Goal: Task Accomplishment & Management: Complete application form

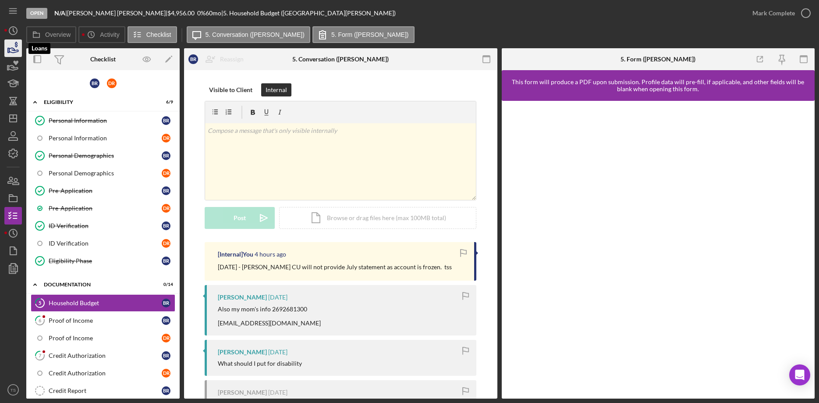
click at [16, 47] on icon "button" at bounding box center [16, 45] width 3 height 6
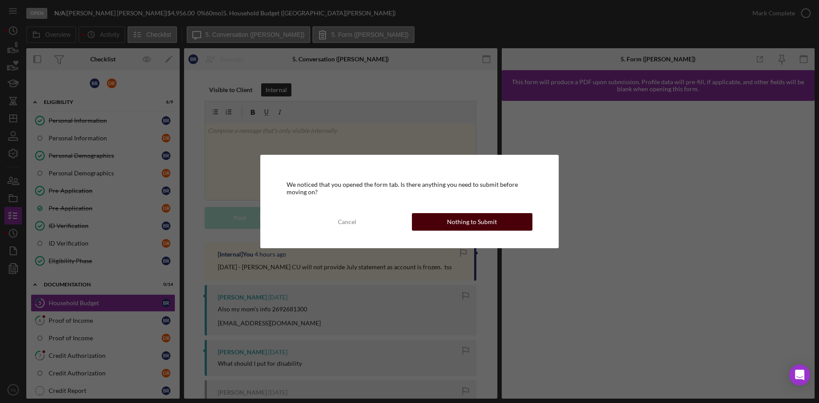
click at [445, 225] on button "Nothing to Submit" at bounding box center [472, 222] width 121 height 18
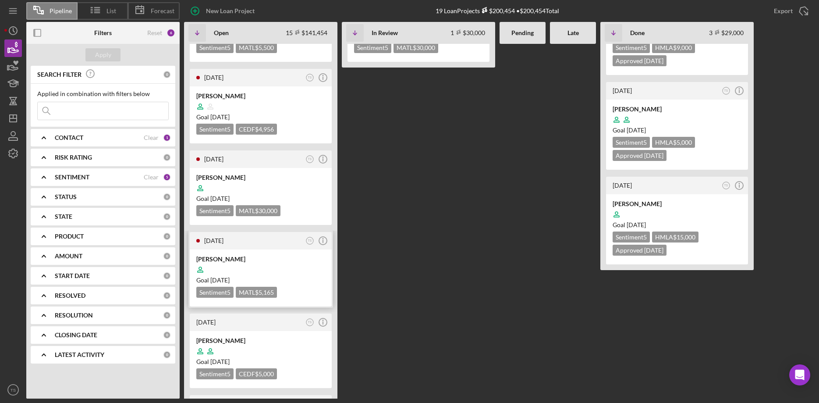
scroll to position [45, 0]
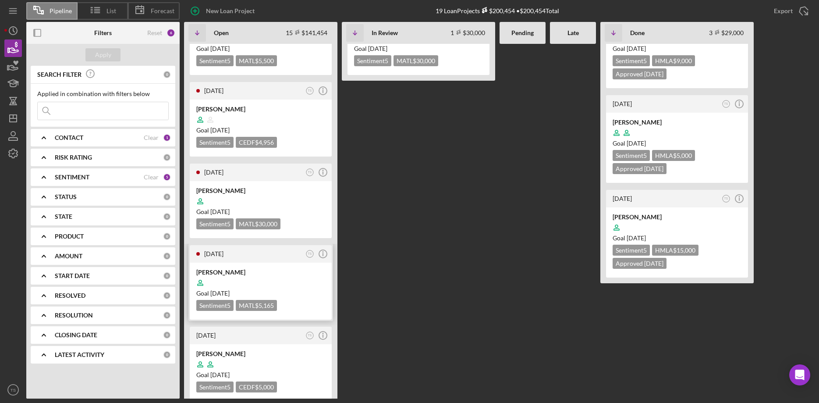
click at [241, 278] on div at bounding box center [260, 282] width 129 height 17
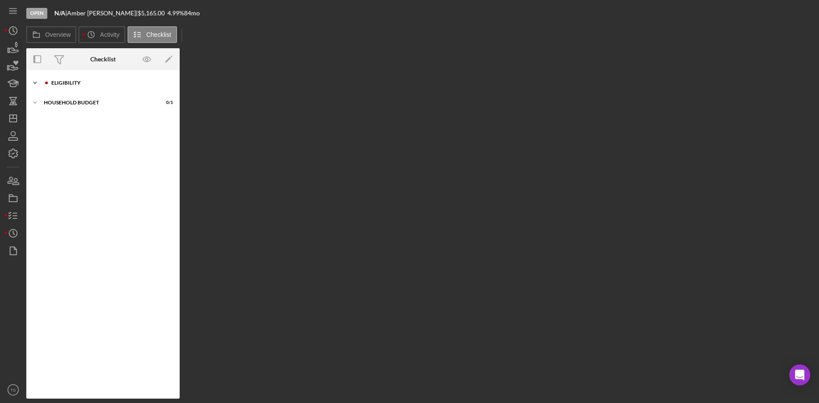
click at [64, 84] on div "ELIGIBILITY" at bounding box center [109, 82] width 117 height 5
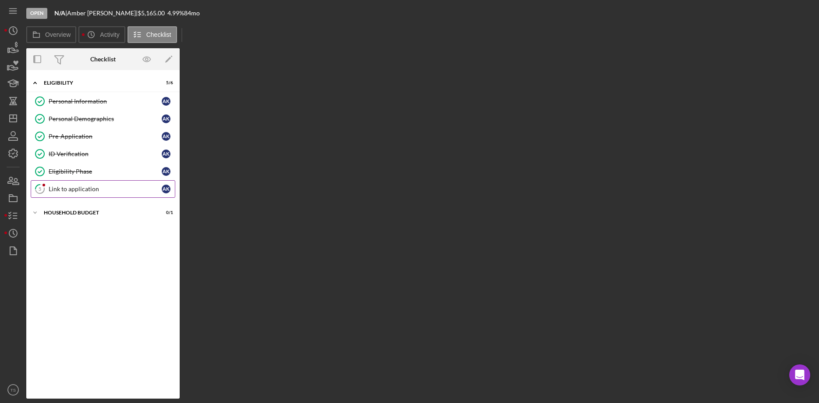
click at [96, 188] on div "Link to application" at bounding box center [105, 188] width 113 height 7
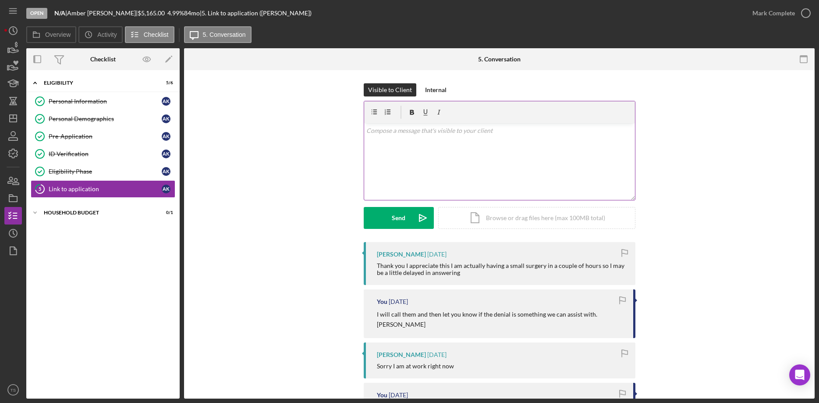
click at [430, 148] on div "v Color teal Color pink Remove color Add row above Add row below Add column bef…" at bounding box center [499, 161] width 271 height 77
drag, startPoint x: 450, startPoint y: 148, endPoint x: 359, endPoint y: 130, distance: 92.8
click at [364, 130] on div "v Color teal Color pink Remove color Add row above Add row below Add column bef…" at bounding box center [499, 161] width 271 height 77
click at [404, 141] on div "v Color teal Color pink Remove color Add row above Add row below Add column bef…" at bounding box center [499, 161] width 271 height 77
click at [165, 59] on icon "Icon/Edit" at bounding box center [169, 60] width 20 height 20
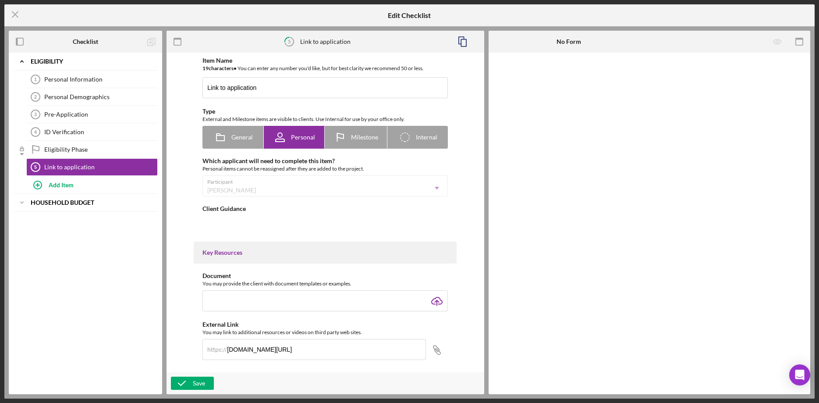
type textarea "<div>Click the link provided below to complete the application at MSUFCU if you…"
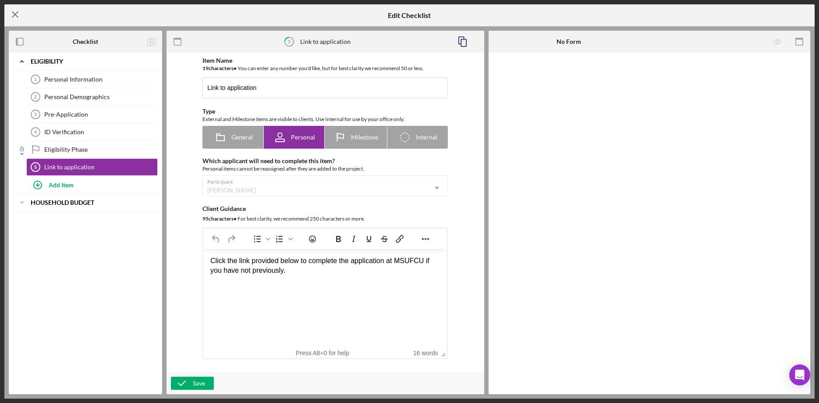
click at [17, 12] on icon "Icon/Menu Close" at bounding box center [15, 15] width 22 height 22
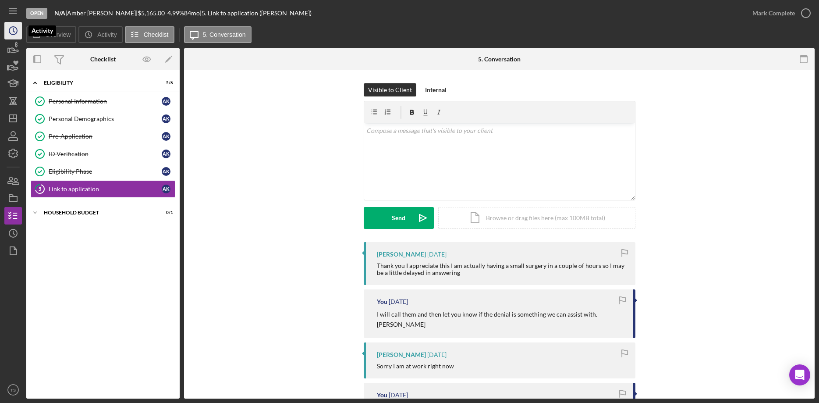
click at [11, 29] on icon "Icon/History" at bounding box center [13, 31] width 22 height 22
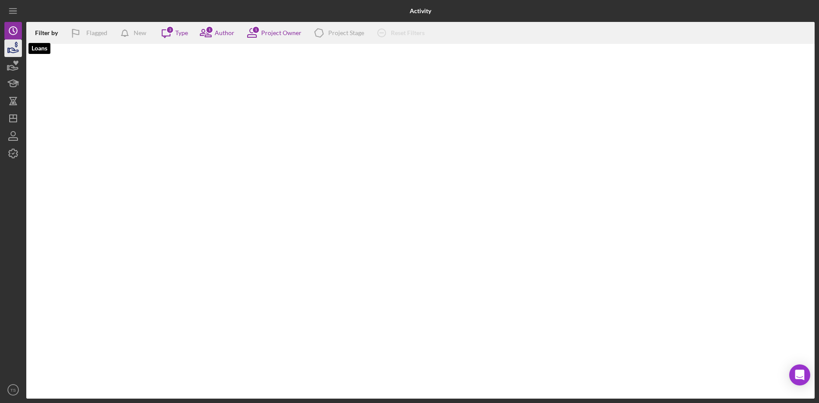
click at [13, 47] on icon "button" at bounding box center [13, 48] width 22 height 22
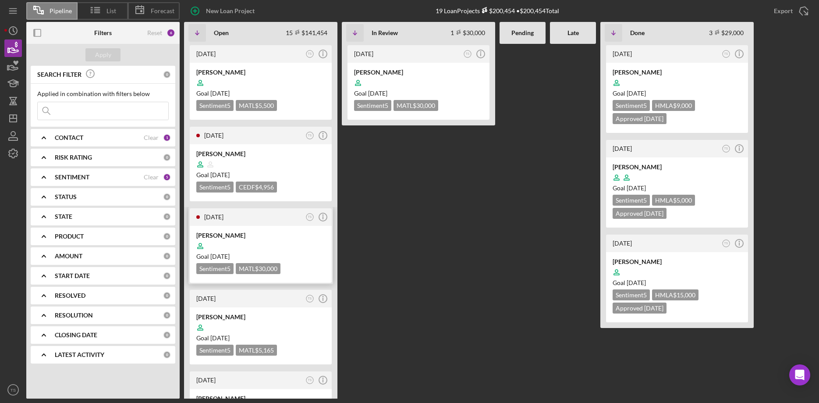
click at [245, 240] on div at bounding box center [260, 246] width 129 height 17
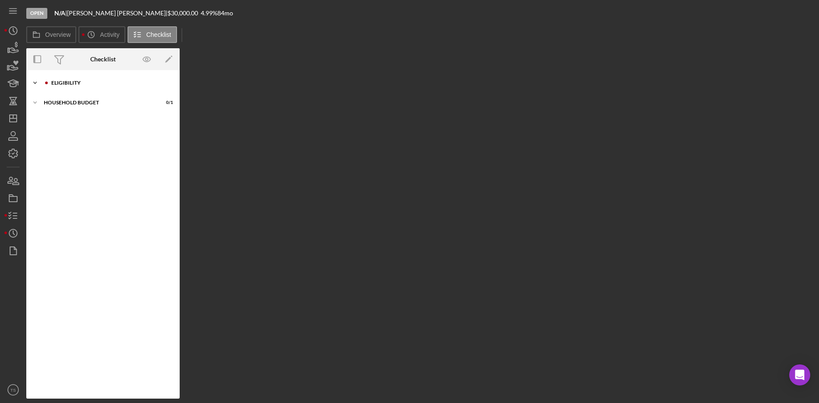
click at [59, 82] on div "ELIGIBILITY" at bounding box center [109, 82] width 117 height 5
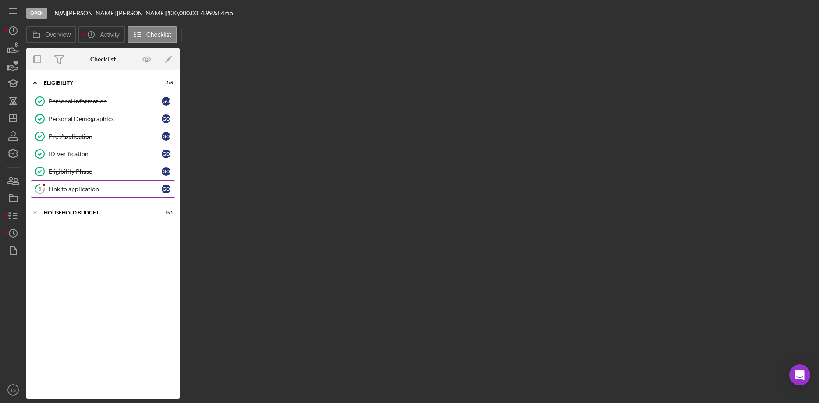
click at [89, 187] on div "Link to application" at bounding box center [105, 188] width 113 height 7
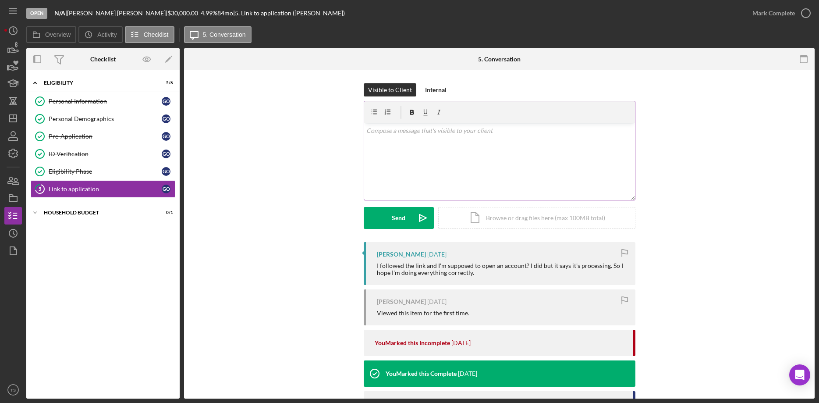
click at [448, 152] on div "v Color teal Color pink Remove color Add row above Add row below Add column bef…" at bounding box center [499, 161] width 271 height 77
click at [438, 141] on div "v Color teal Color pink Remove color Add row above Add row below Add column bef…" at bounding box center [499, 161] width 271 height 77
click at [381, 173] on div "v Color teal Color pink Remove color Add row above Add row below Add column bef…" at bounding box center [499, 161] width 271 height 77
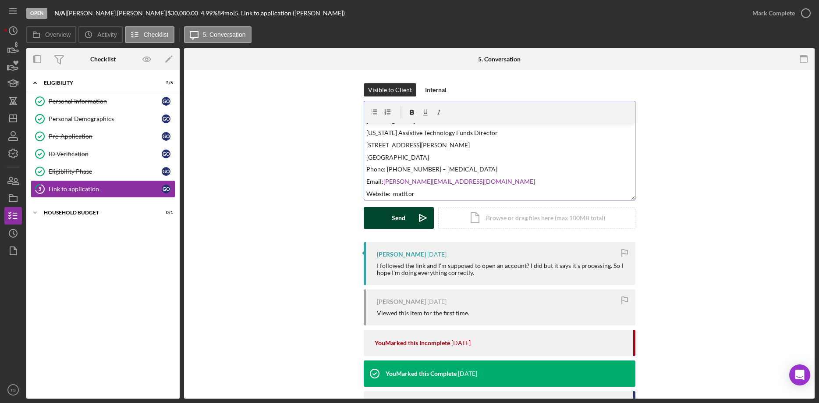
click at [404, 216] on div "Send" at bounding box center [399, 218] width 14 height 22
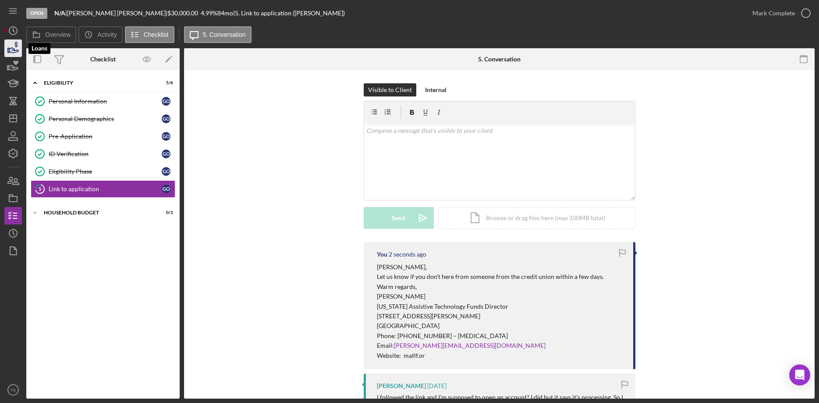
click at [12, 50] on icon "button" at bounding box center [13, 50] width 9 height 5
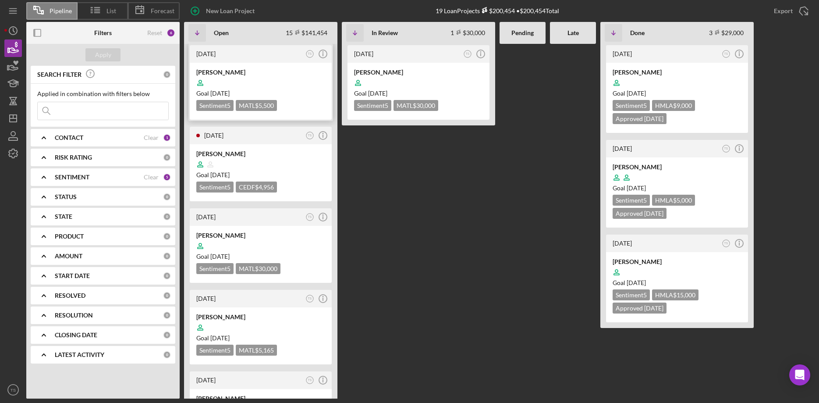
click at [235, 85] on div at bounding box center [260, 83] width 129 height 17
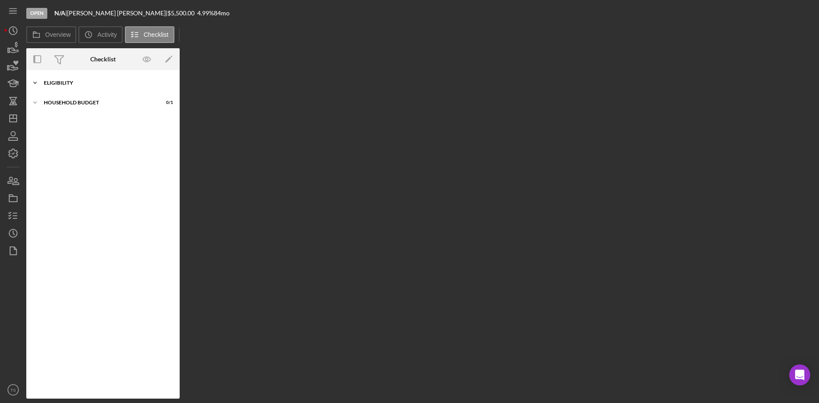
click at [62, 81] on div "ELIGIBILITY" at bounding box center [106, 82] width 125 height 5
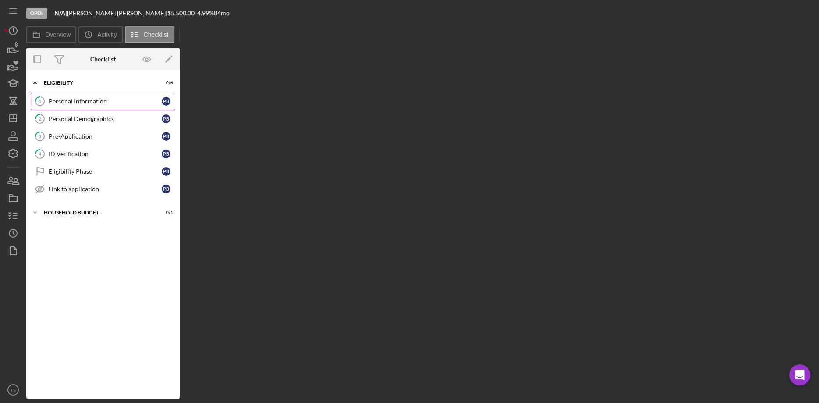
click at [119, 105] on div "Personal Information" at bounding box center [105, 101] width 113 height 7
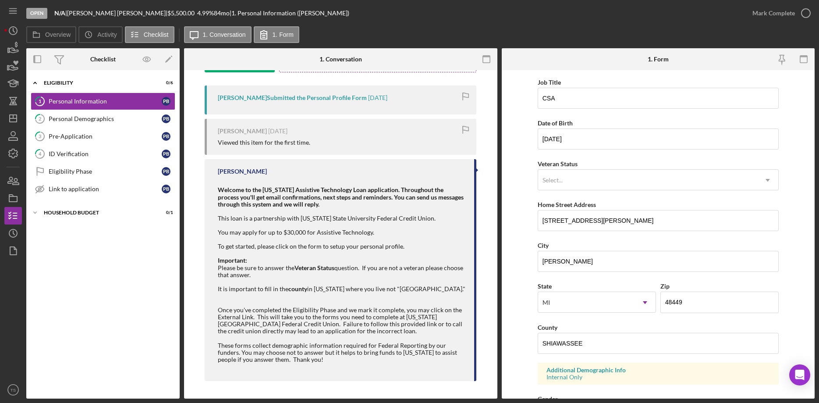
scroll to position [67, 0]
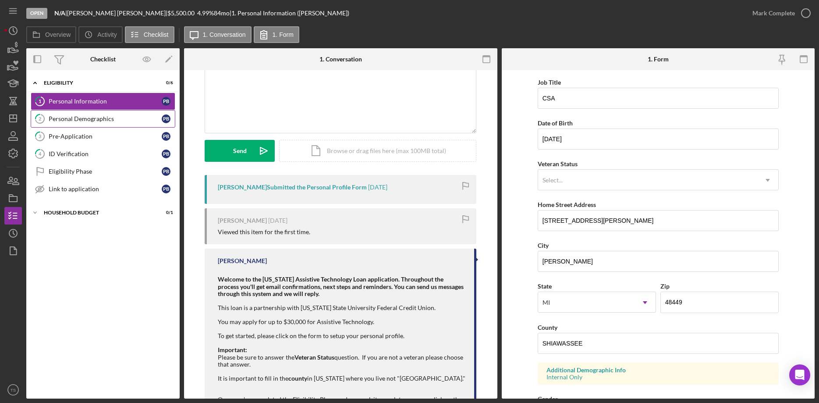
click at [93, 120] on div "Personal Demographics" at bounding box center [105, 118] width 113 height 7
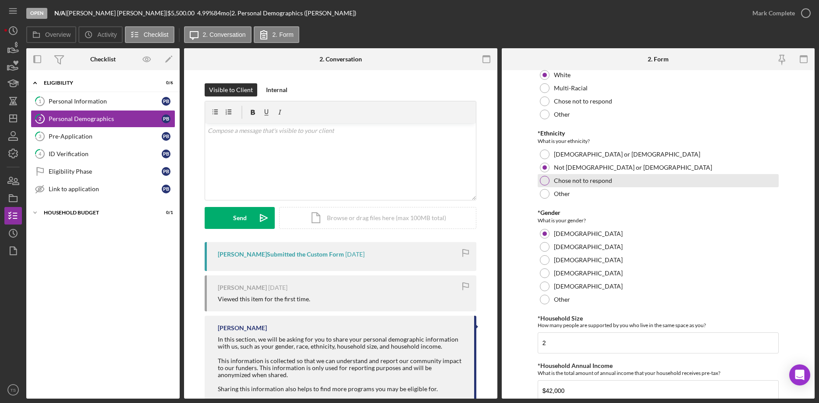
scroll to position [114, 0]
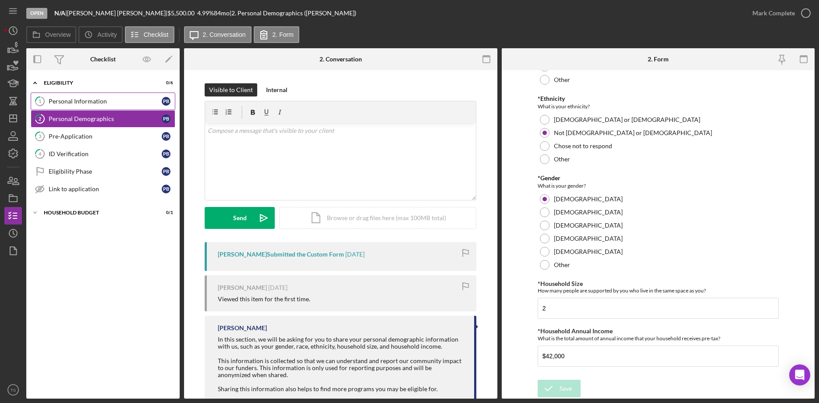
click at [114, 103] on div "Personal Information" at bounding box center [105, 101] width 113 height 7
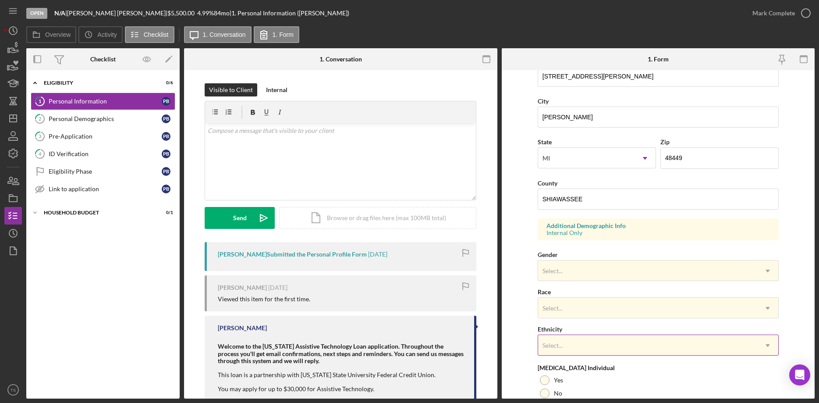
scroll to position [224, 0]
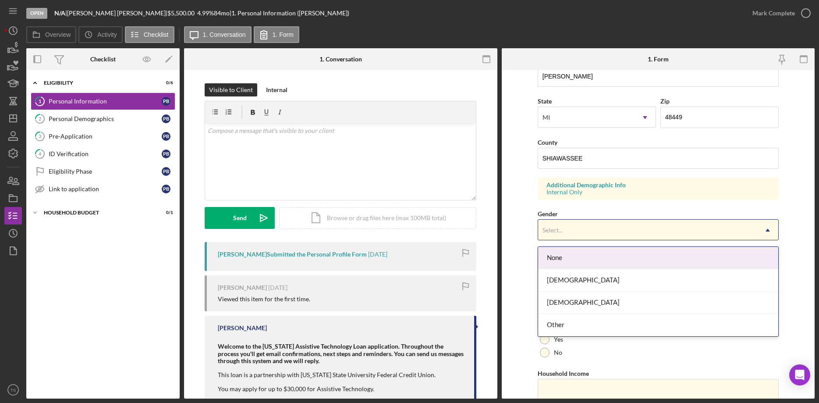
click at [554, 234] on div "Select..." at bounding box center [553, 230] width 20 height 7
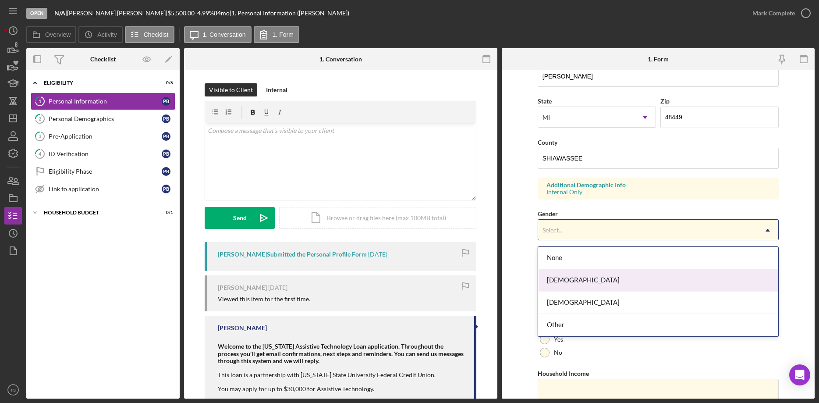
click at [565, 282] on div "[DEMOGRAPHIC_DATA]" at bounding box center [658, 280] width 240 height 22
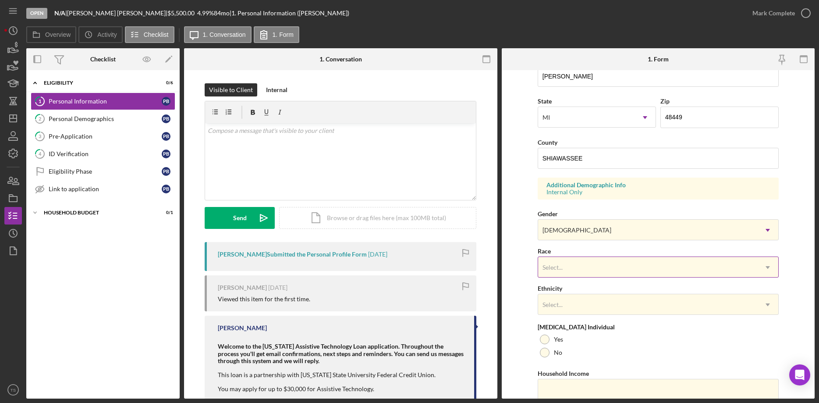
click at [572, 270] on div "Select..." at bounding box center [647, 267] width 219 height 20
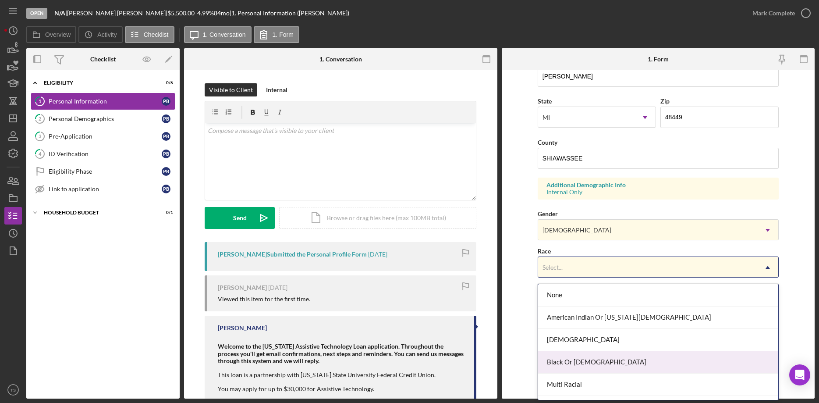
scroll to position [63, 0]
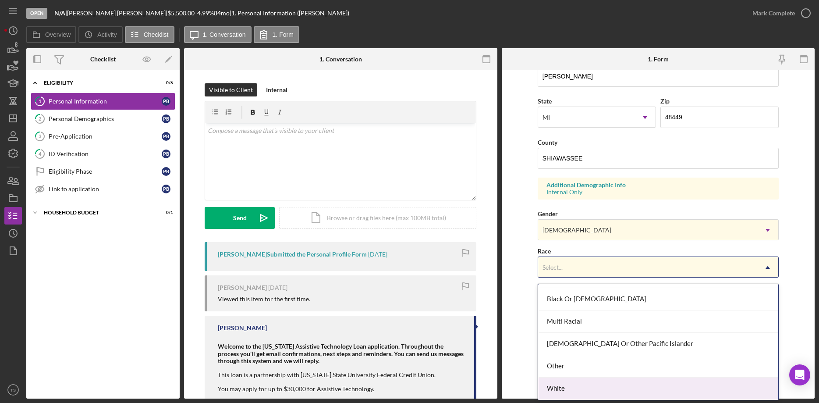
click at [574, 386] on div "White" at bounding box center [658, 388] width 240 height 22
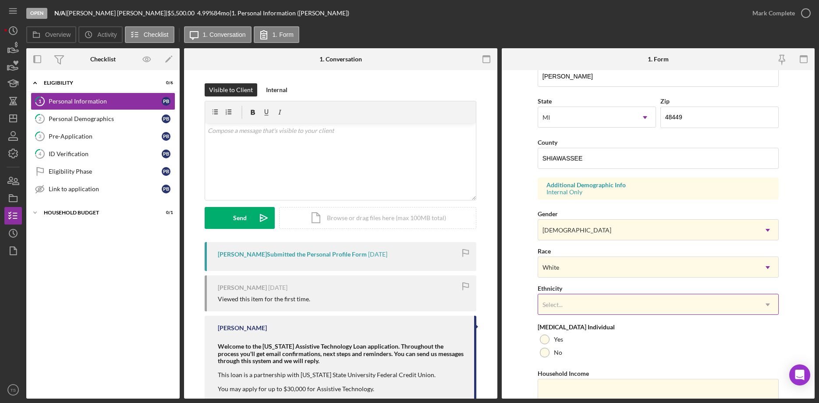
click at [591, 308] on div "Select..." at bounding box center [647, 305] width 219 height 20
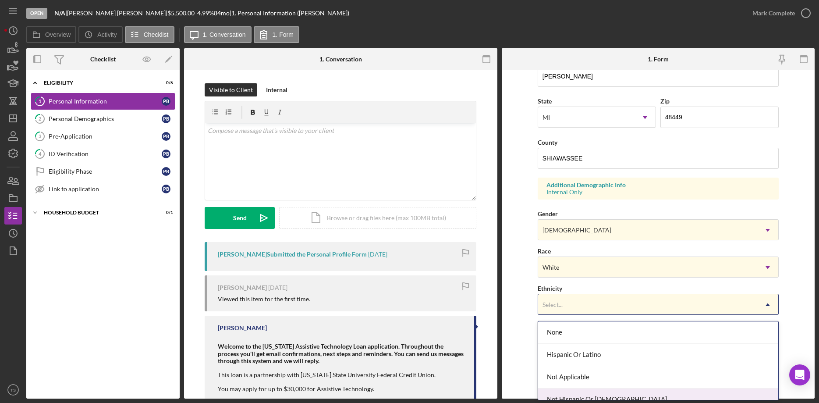
click at [594, 393] on div "Not Hispanic Or [DEMOGRAPHIC_DATA]" at bounding box center [658, 399] width 240 height 22
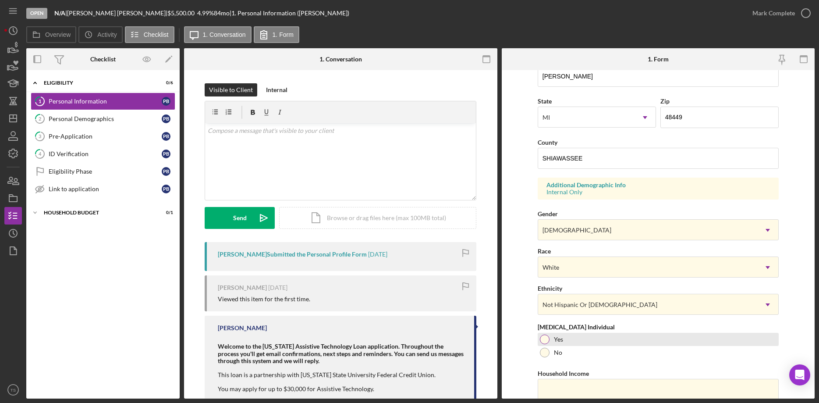
click at [547, 339] on div at bounding box center [545, 339] width 10 height 10
click at [567, 390] on input "Household Income" at bounding box center [658, 389] width 241 height 21
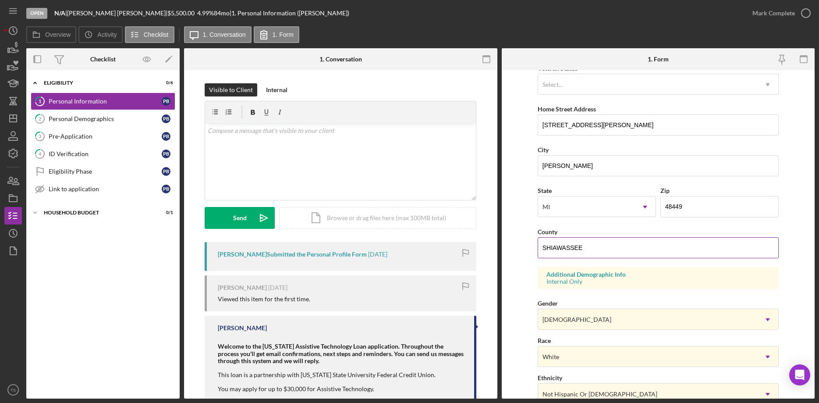
type input "$42,000"
drag, startPoint x: 591, startPoint y: 249, endPoint x: 548, endPoint y: 249, distance: 43.0
click at [548, 249] on input "SHIAWASSEE" at bounding box center [658, 247] width 241 height 21
type input "Shiawasee"
drag, startPoint x: 578, startPoint y: 170, endPoint x: 547, endPoint y: 166, distance: 31.3
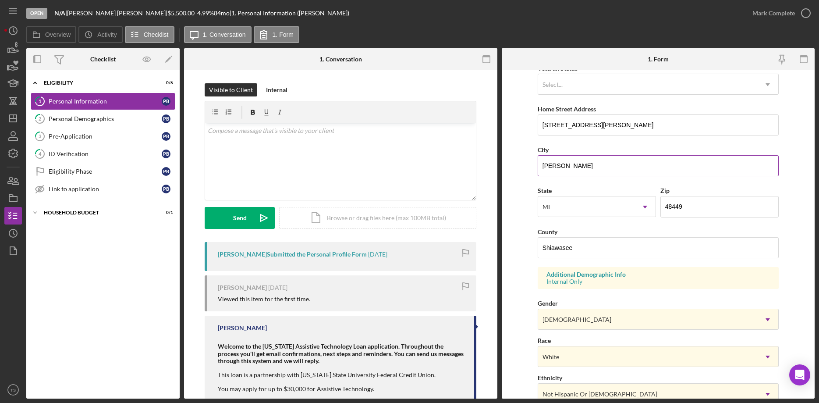
click at [547, 166] on input "[PERSON_NAME]" at bounding box center [658, 165] width 241 height 21
type input "[PERSON_NAME]"
drag, startPoint x: 592, startPoint y: 126, endPoint x: 572, endPoint y: 126, distance: 20.2
click at [572, 126] on input "[STREET_ADDRESS][PERSON_NAME]" at bounding box center [658, 124] width 241 height 21
click at [599, 126] on input "[STREET_ADDRESS][PERSON_NAME]" at bounding box center [658, 124] width 241 height 21
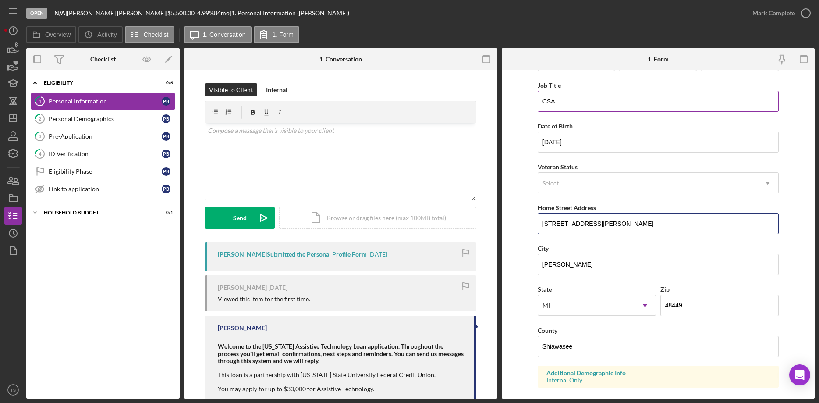
scroll to position [0, 0]
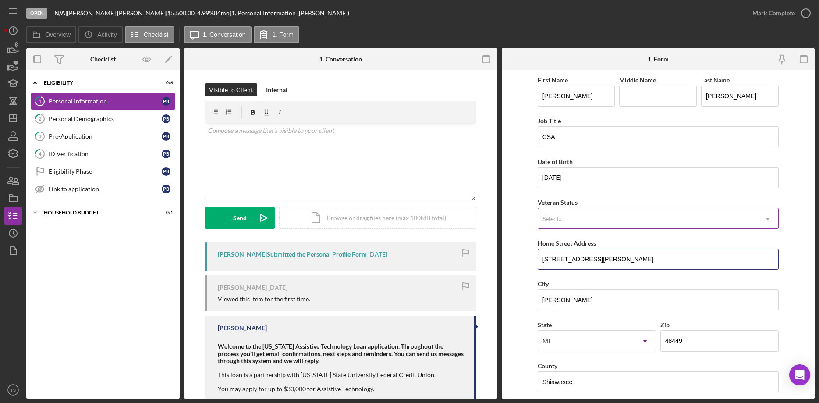
type input "[STREET_ADDRESS][PERSON_NAME]"
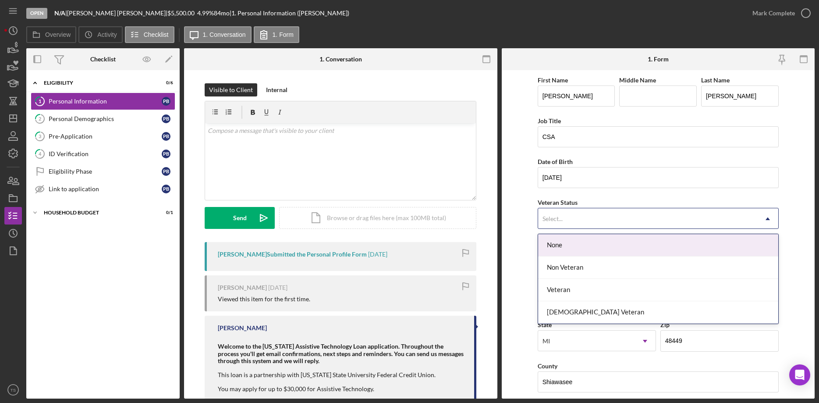
click at [582, 218] on div "Select..." at bounding box center [647, 219] width 219 height 20
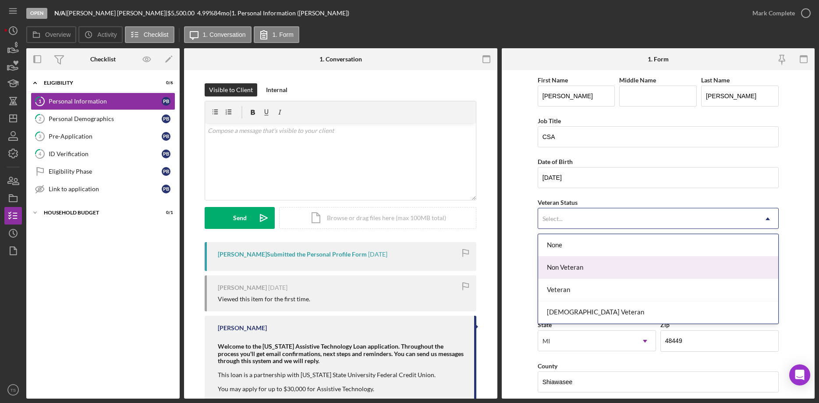
click at [588, 270] on div "Non Veteran" at bounding box center [658, 267] width 240 height 22
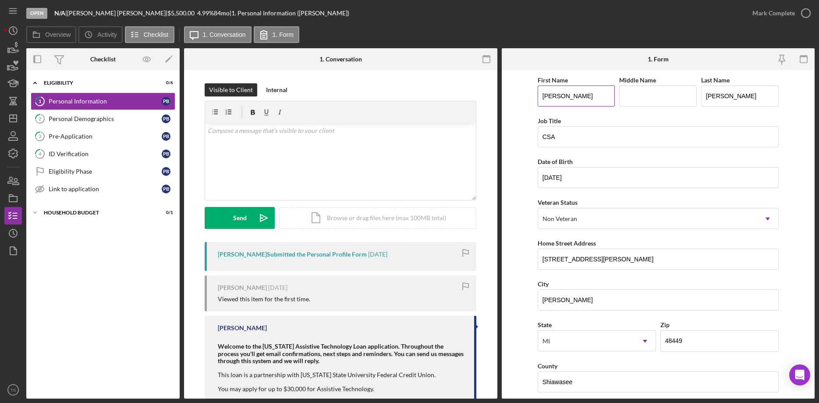
drag, startPoint x: 566, startPoint y: 93, endPoint x: 547, endPoint y: 96, distance: 19.1
click at [547, 96] on input "[PERSON_NAME]" at bounding box center [577, 95] width 78 height 21
type input "[PERSON_NAME]"
drag, startPoint x: 739, startPoint y: 97, endPoint x: 711, endPoint y: 96, distance: 28.1
click at [711, 96] on input "[PERSON_NAME]" at bounding box center [740, 95] width 78 height 21
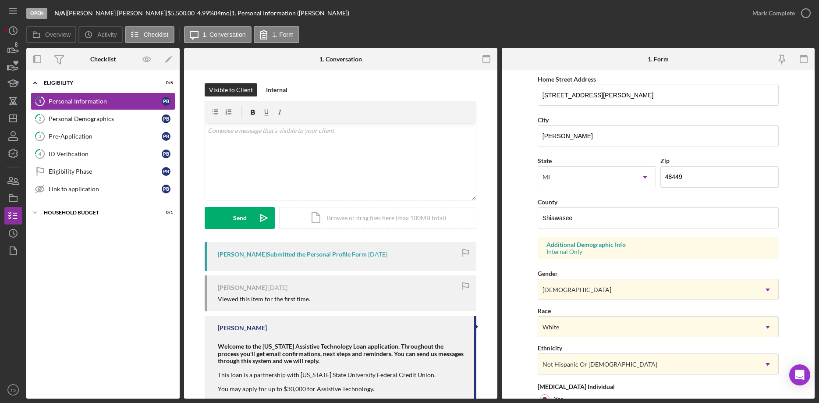
scroll to position [262, 0]
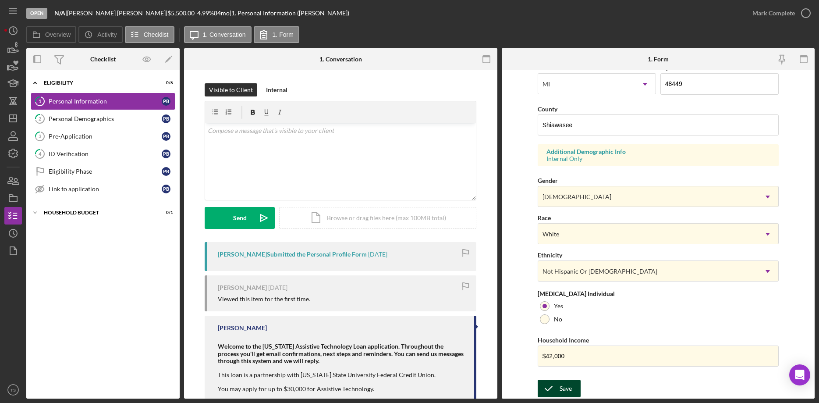
type input "[PERSON_NAME]"
click at [562, 383] on div "Save" at bounding box center [566, 389] width 12 height 18
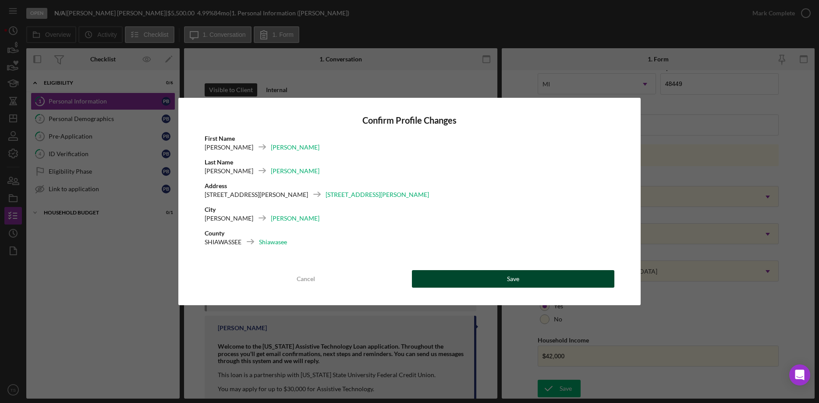
click at [547, 274] on button "Save" at bounding box center [513, 279] width 203 height 18
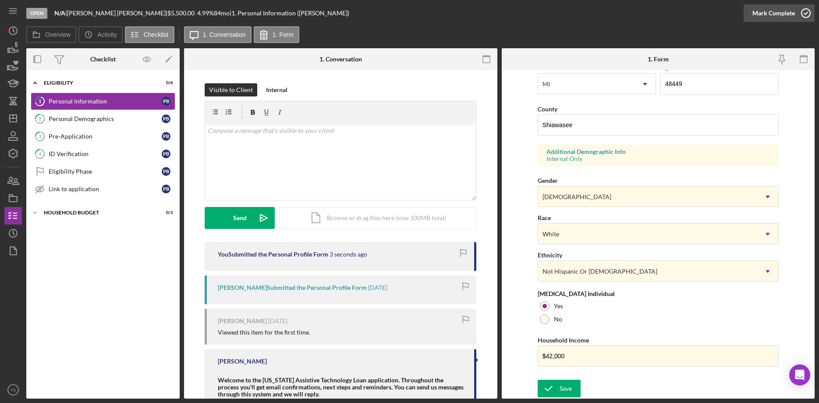
click at [768, 15] on div "Mark Complete" at bounding box center [774, 13] width 43 height 18
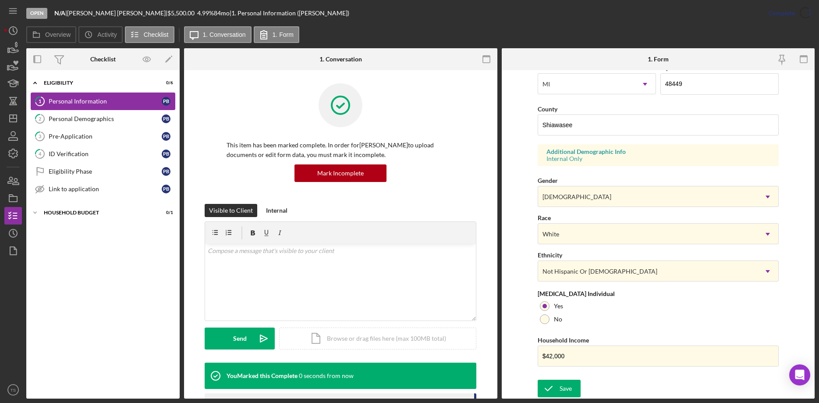
scroll to position [81, 0]
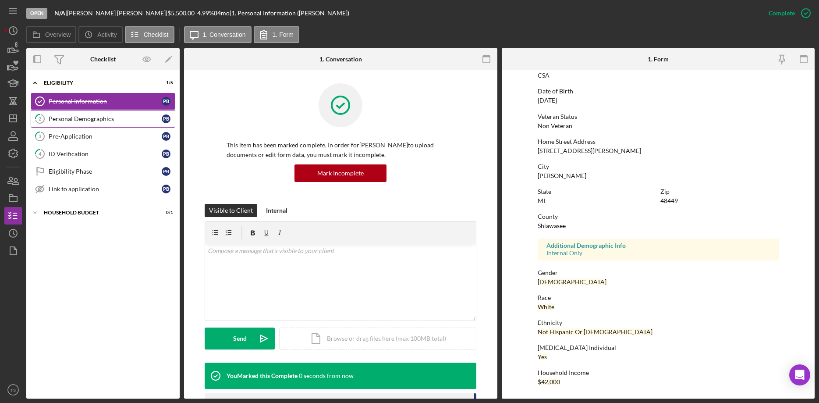
click at [88, 121] on div "Personal Demographics" at bounding box center [105, 118] width 113 height 7
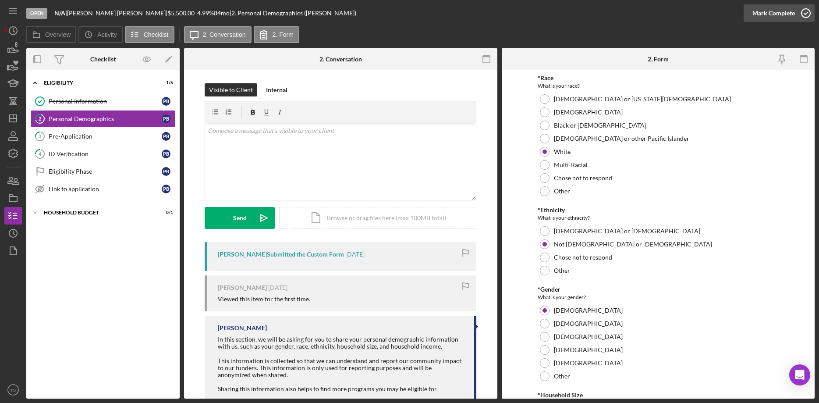
click at [786, 13] on div "Mark Complete" at bounding box center [774, 13] width 43 height 18
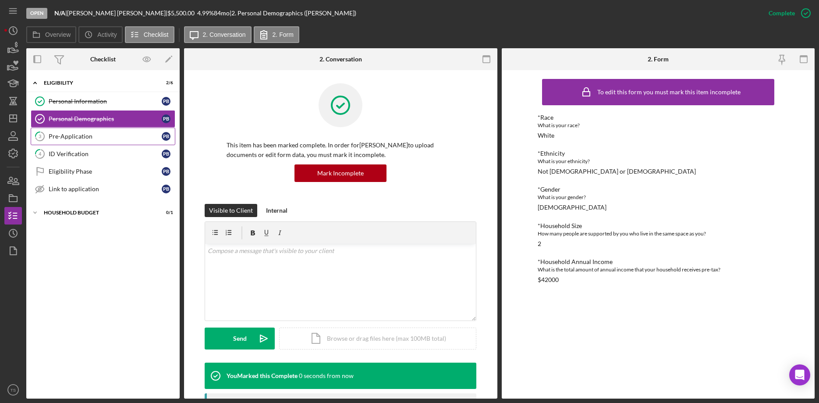
click at [101, 141] on link "3 Pre-Application P B" at bounding box center [103, 137] width 145 height 18
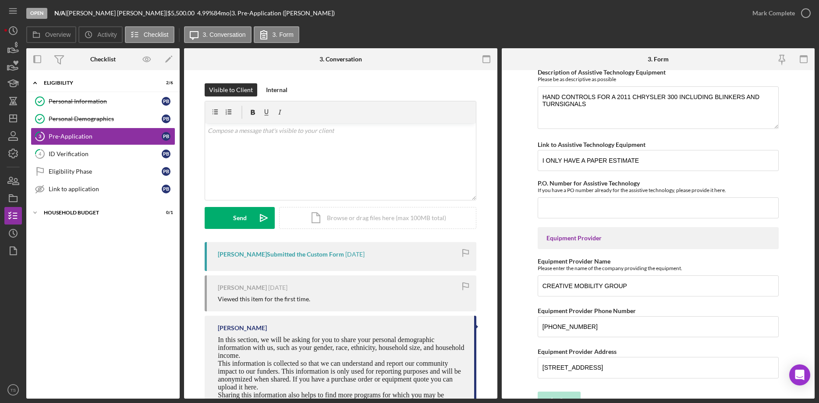
scroll to position [831, 0]
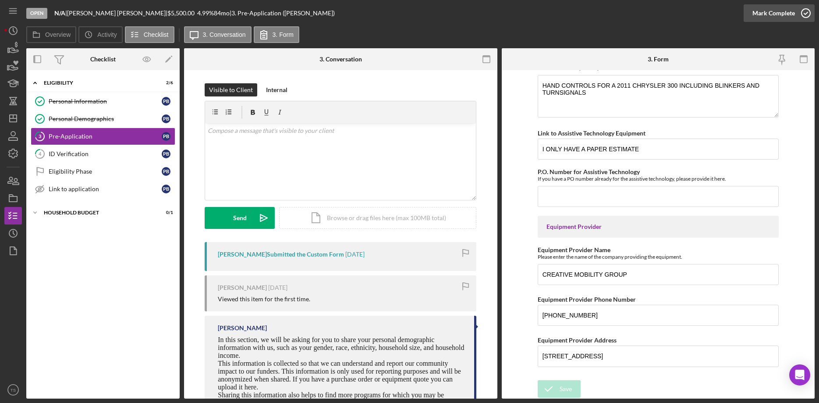
click at [761, 17] on div "Mark Complete" at bounding box center [774, 13] width 43 height 18
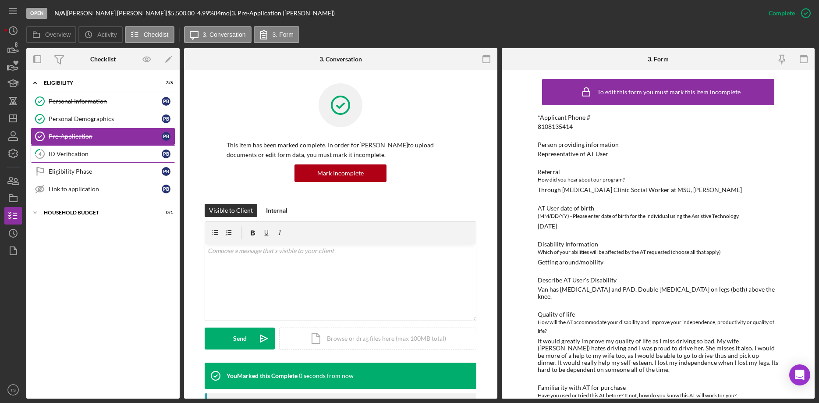
click at [84, 153] on div "ID Verification" at bounding box center [105, 153] width 113 height 7
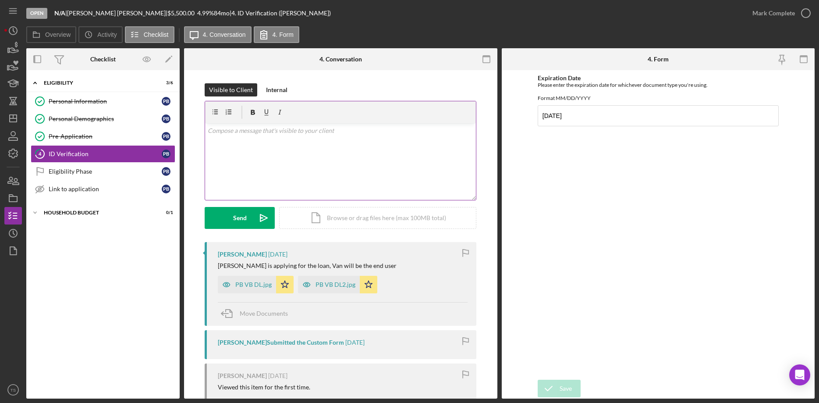
click at [280, 151] on div "v Color teal Color pink Remove color Add row above Add row below Add column bef…" at bounding box center [340, 161] width 271 height 77
click at [320, 286] on div "PB VB DL2.jpg" at bounding box center [336, 284] width 40 height 7
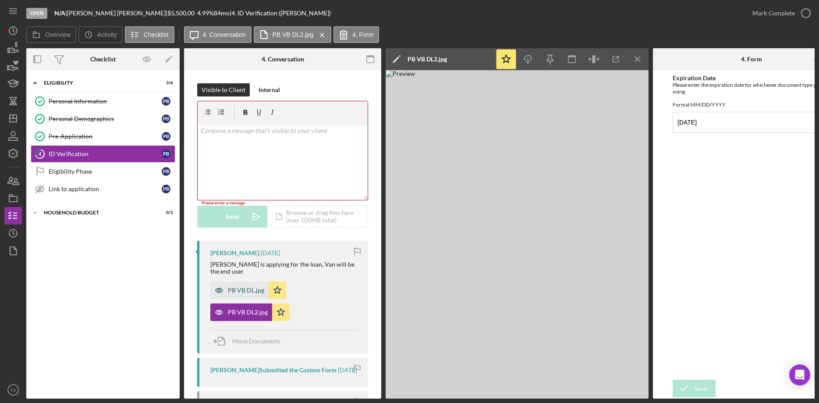
click at [238, 287] on div "PB VB DL.jpg" at bounding box center [246, 290] width 36 height 7
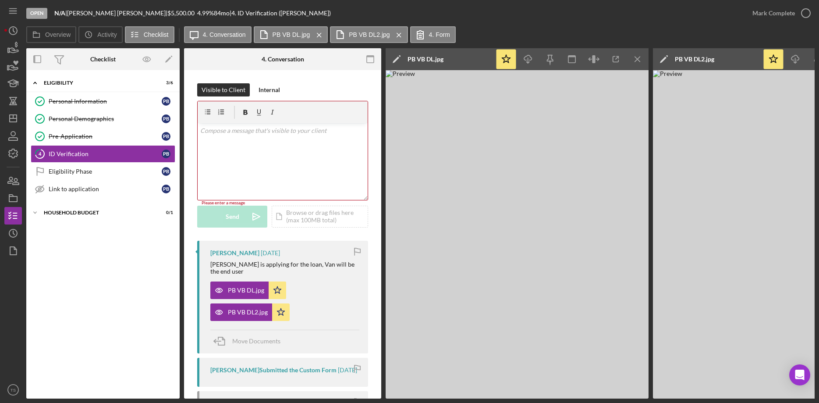
click at [285, 123] on div "v Color teal Color pink Remove color Add row above Add row below Add column bef…" at bounding box center [283, 161] width 170 height 77
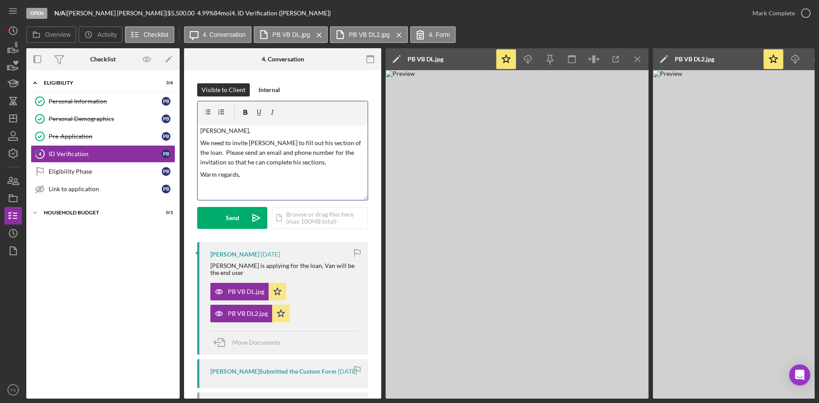
click at [203, 183] on p at bounding box center [282, 187] width 165 height 10
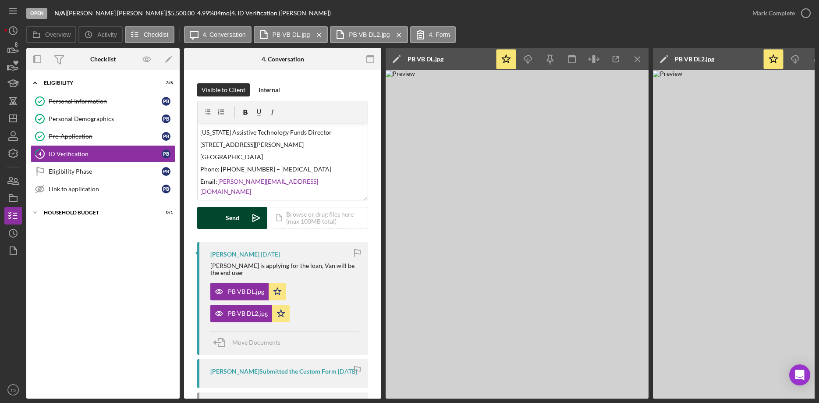
click at [227, 220] on div "Send" at bounding box center [233, 218] width 14 height 22
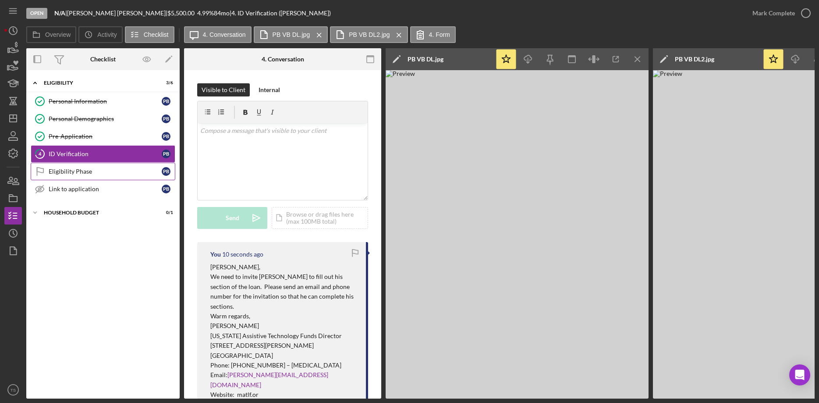
click at [112, 173] on div "Eligibility Phase" at bounding box center [105, 171] width 113 height 7
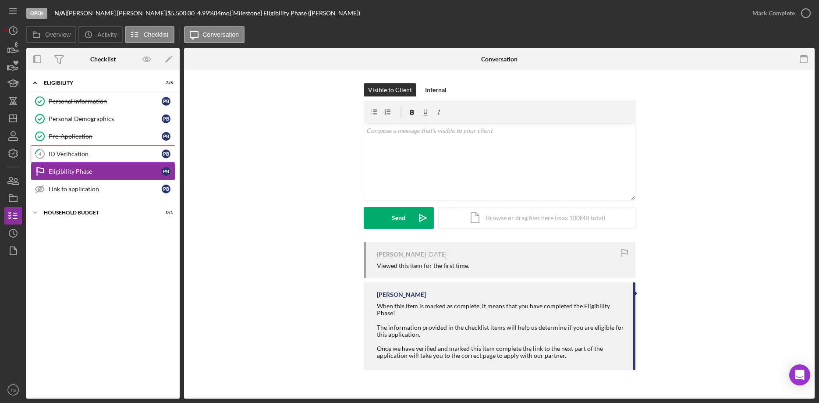
click at [90, 152] on div "ID Verification" at bounding box center [105, 153] width 113 height 7
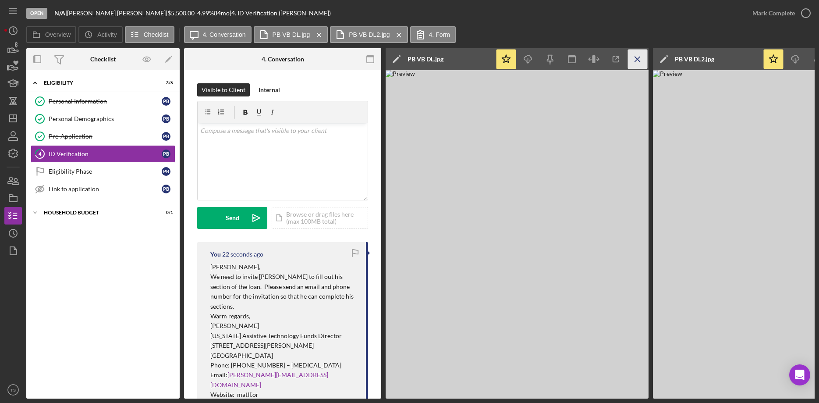
click at [638, 63] on icon "Icon/Menu Close" at bounding box center [638, 60] width 20 height 20
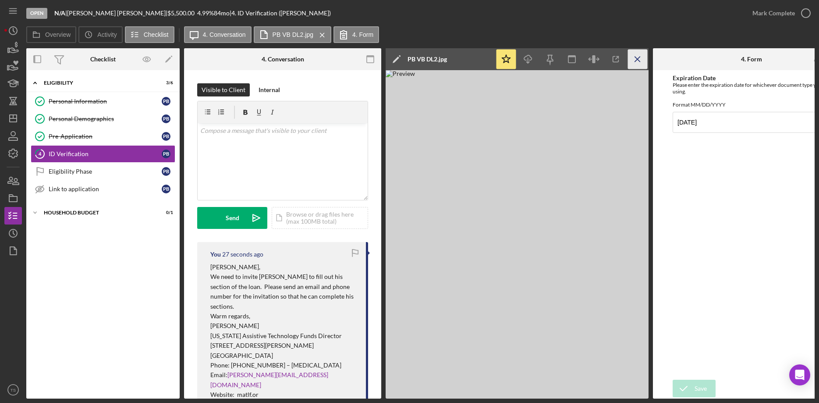
click at [641, 61] on icon "Icon/Menu Close" at bounding box center [638, 60] width 20 height 20
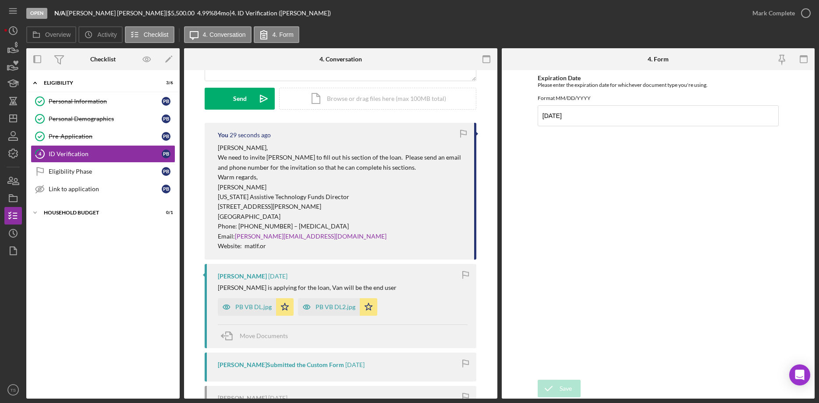
scroll to position [179, 0]
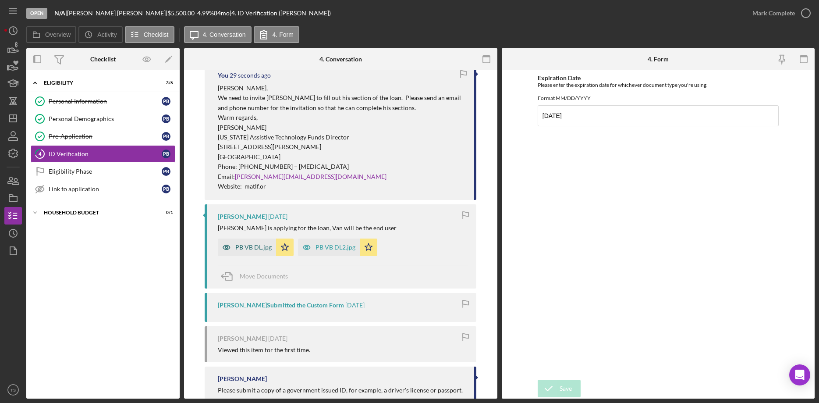
click at [256, 248] on div "PB VB DL.jpg" at bounding box center [253, 247] width 36 height 7
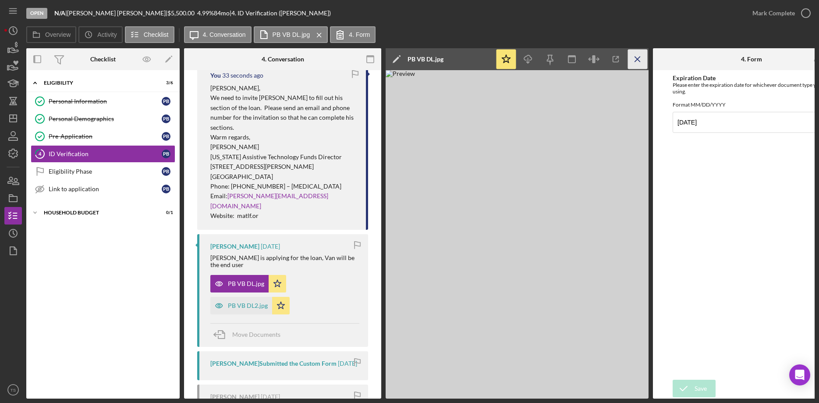
click at [639, 58] on line "button" at bounding box center [637, 59] width 5 height 5
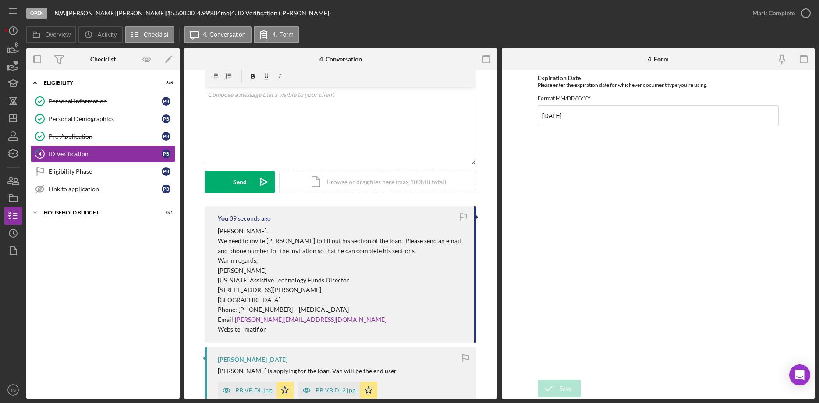
scroll to position [28, 0]
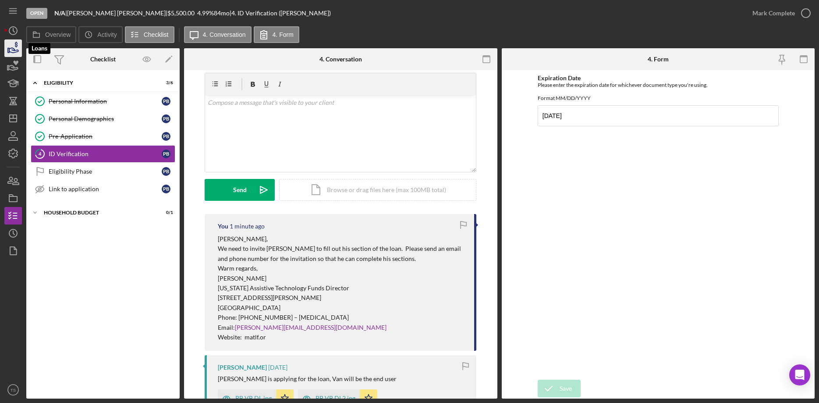
click at [13, 49] on icon "button" at bounding box center [13, 50] width 9 height 5
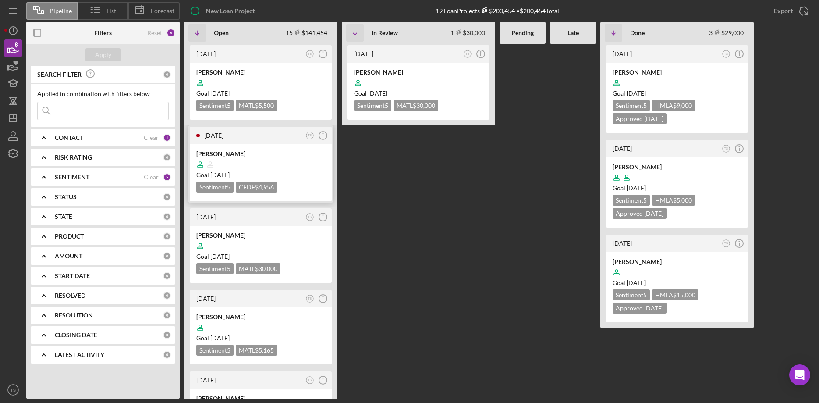
click at [244, 158] on div at bounding box center [260, 164] width 129 height 17
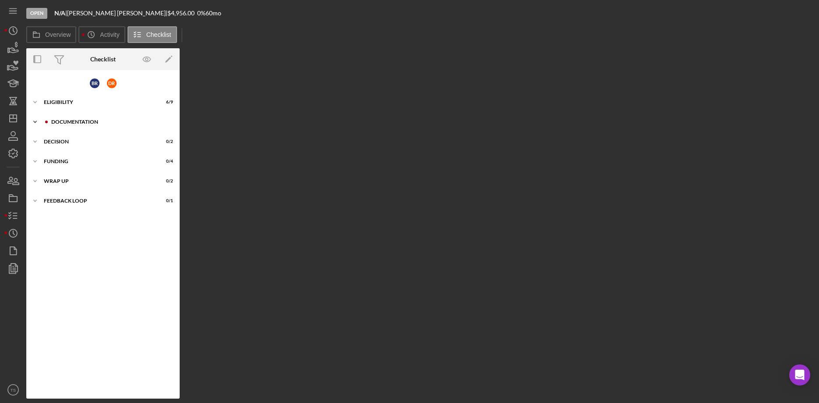
click at [77, 122] on div "DOCUMENTATION" at bounding box center [109, 121] width 117 height 5
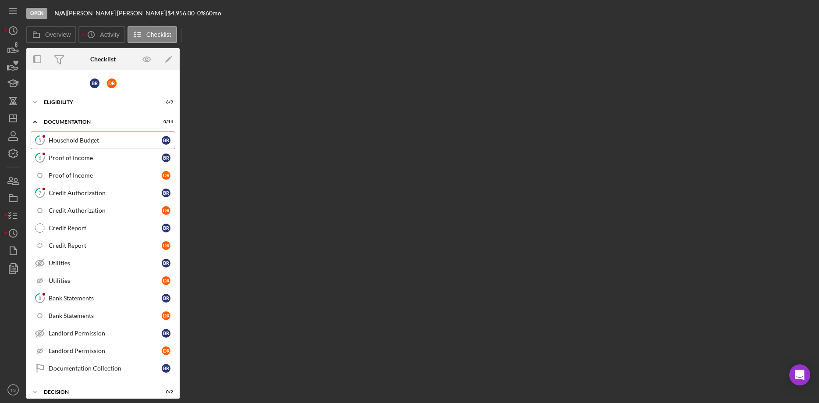
click at [88, 142] on div "Household Budget" at bounding box center [105, 140] width 113 height 7
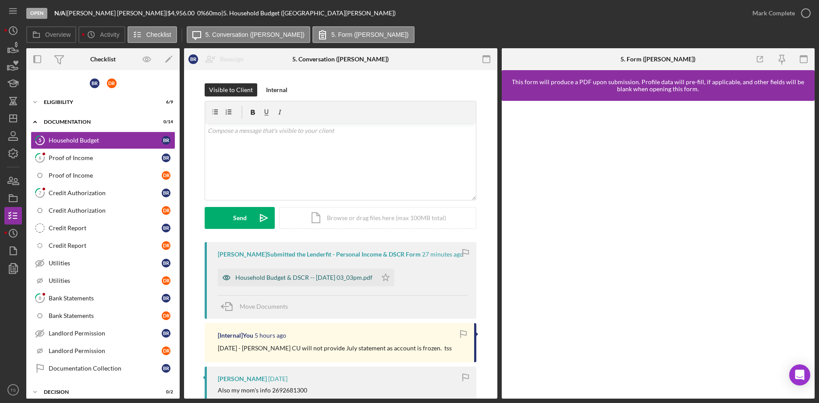
click at [319, 279] on div "Household Budget & DSCR -- [DATE] 03_03pm.pdf" at bounding box center [303, 277] width 137 height 7
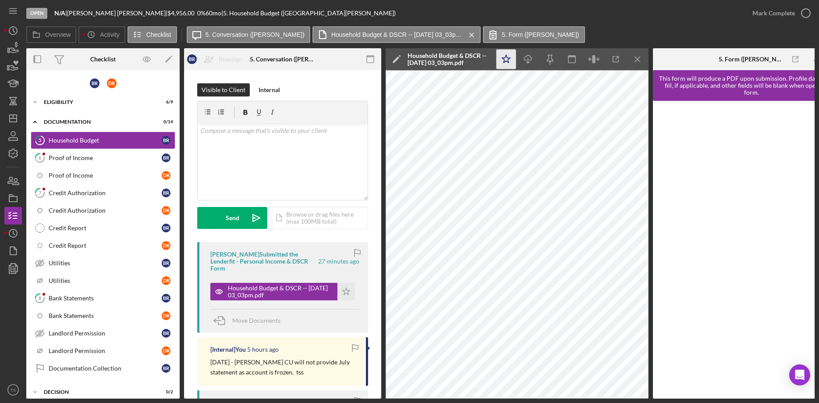
click at [509, 59] on polygon "button" at bounding box center [506, 59] width 8 height 8
click at [79, 162] on link "6 Proof of Income B R" at bounding box center [103, 158] width 145 height 18
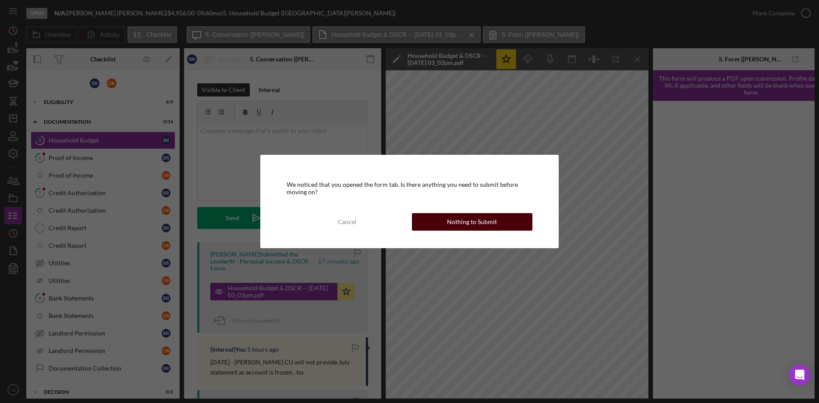
click at [478, 224] on div "Nothing to Submit" at bounding box center [472, 222] width 50 height 18
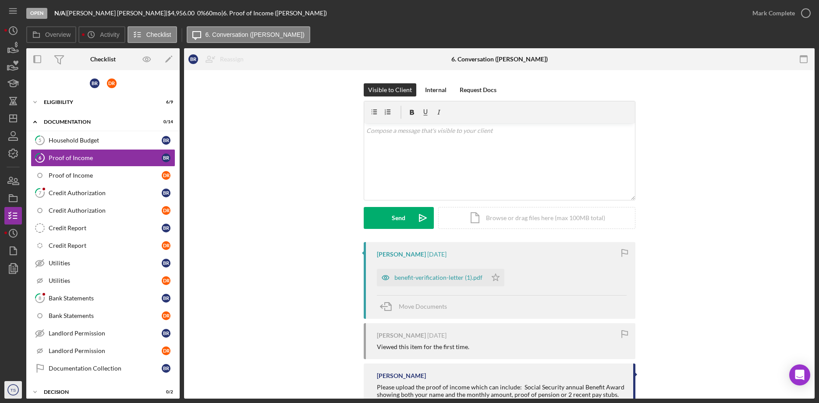
click at [12, 390] on text "TS" at bounding box center [13, 389] width 5 height 5
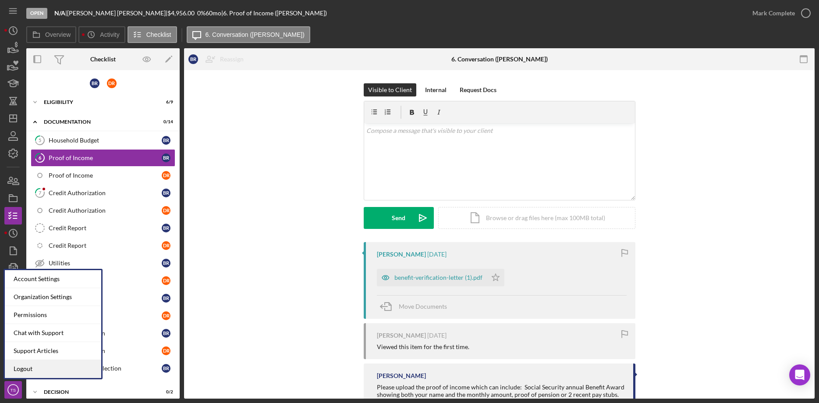
click at [35, 369] on link "Logout" at bounding box center [53, 369] width 96 height 18
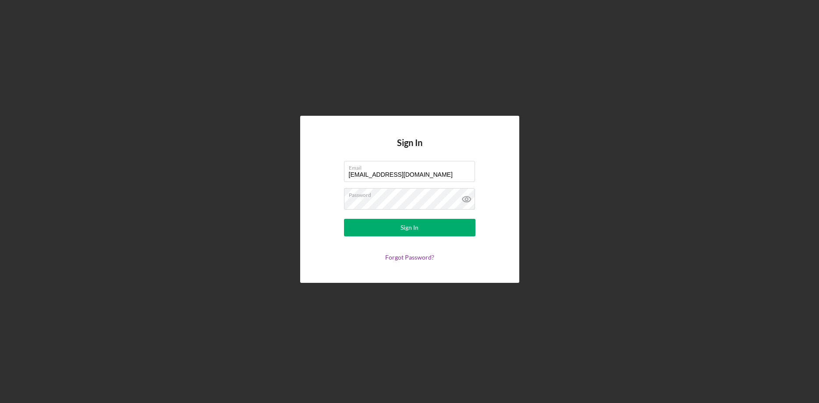
type input "[EMAIL_ADDRESS][DOMAIN_NAME]"
click at [405, 229] on div "Sign In" at bounding box center [410, 228] width 18 height 18
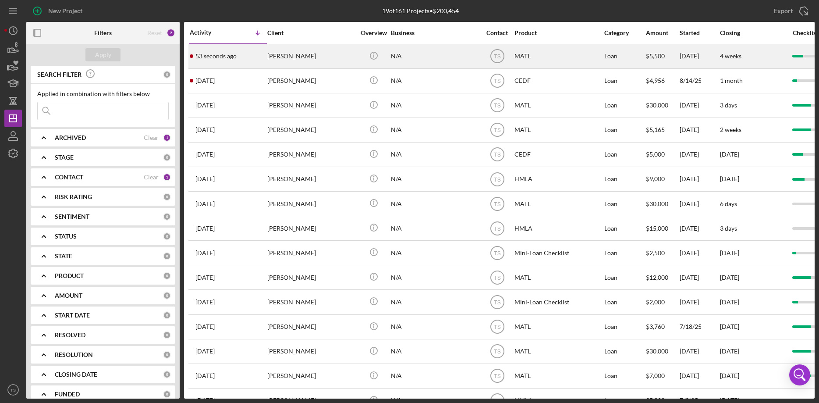
click at [245, 60] on div "53 seconds ago Paula Bigelow" at bounding box center [228, 56] width 77 height 23
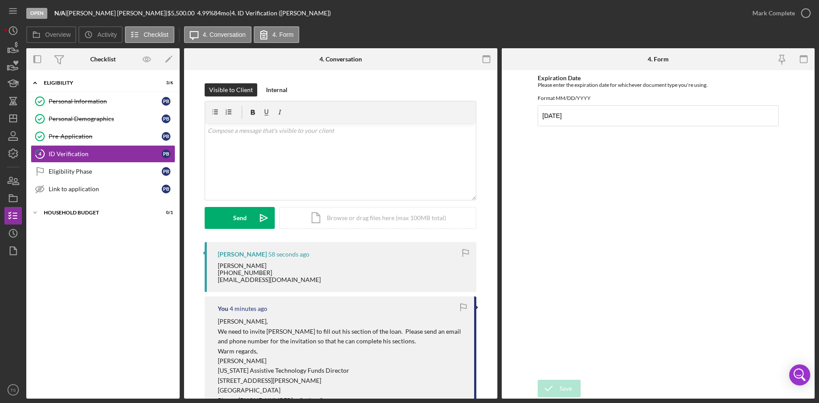
click at [252, 267] on div "Van Bigelow 810-874-0326 Menwhostareatplants@gmail.com" at bounding box center [269, 272] width 103 height 21
drag, startPoint x: 313, startPoint y: 282, endPoint x: 214, endPoint y: 262, distance: 100.6
click at [218, 262] on div "Van Bigelow 810-874-0326 Menwhostareatplants@gmail.com" at bounding box center [343, 272] width 250 height 21
copy div "Van Bigelow 810-874-0326 Menwhostareatplants@gmail.com"
click at [14, 182] on icon "button" at bounding box center [13, 181] width 22 height 22
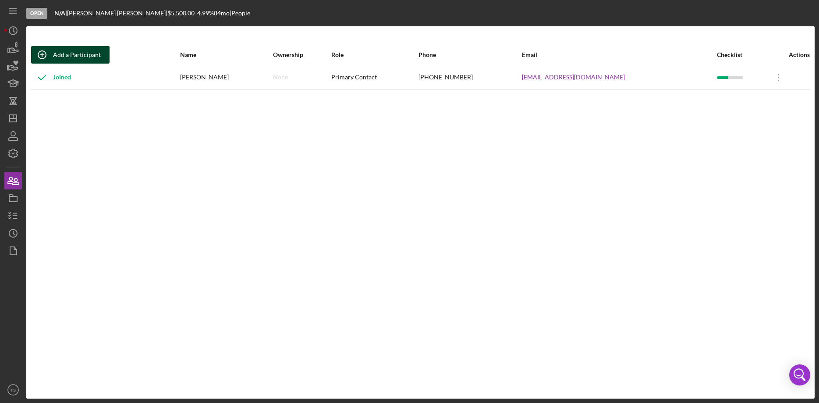
click at [73, 53] on div "Add a Participant" at bounding box center [77, 55] width 48 height 18
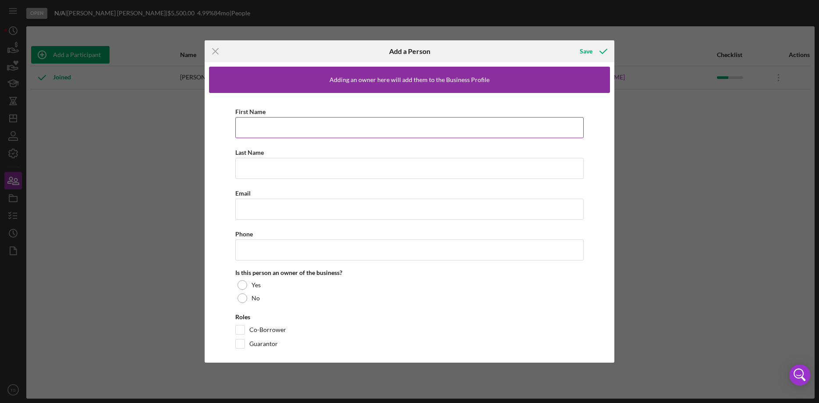
click at [261, 129] on input "First Name" at bounding box center [409, 127] width 348 height 21
click at [264, 129] on input "First Name" at bounding box center [409, 127] width 348 height 21
paste input "Van Bigelow"
type input "Van Bigelow"
click at [258, 169] on input "Last Name" at bounding box center [409, 168] width 348 height 21
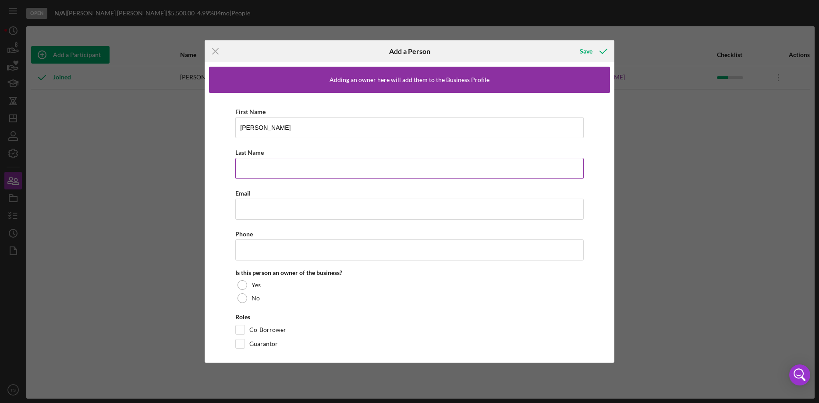
paste input "Van Bigelow"
drag, startPoint x: 253, startPoint y: 167, endPoint x: 224, endPoint y: 165, distance: 29.0
click at [235, 165] on input "Van Bigelow" at bounding box center [409, 168] width 348 height 21
type input "[PERSON_NAME]"
drag, startPoint x: 277, startPoint y: 126, endPoint x: 252, endPoint y: 128, distance: 25.5
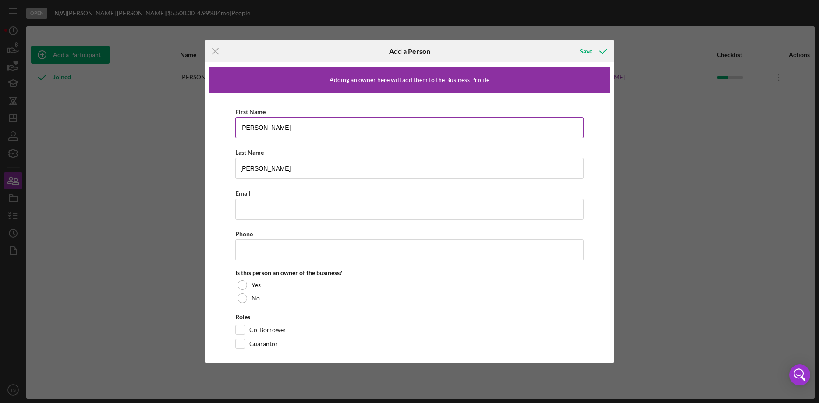
click at [252, 128] on input "Van Bigelow" at bounding box center [409, 127] width 348 height 21
type input "Van"
click at [277, 210] on input "Email" at bounding box center [409, 209] width 348 height 21
paste input "Menwhostareatplants@gmail.com"
type input "Menwhostareatplants@gmail.com"
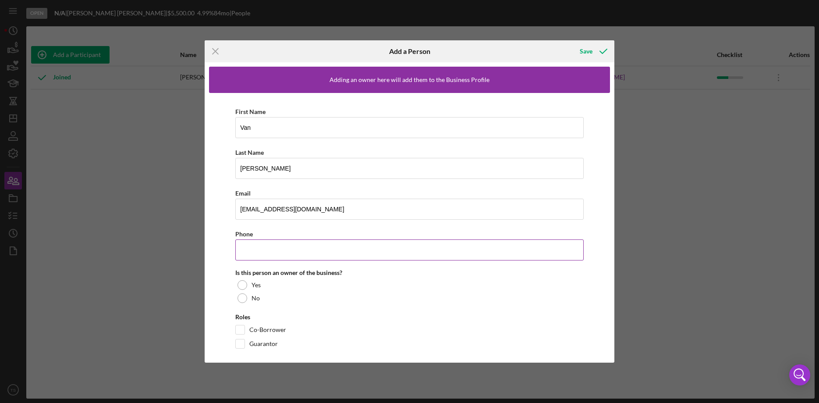
click at [303, 249] on input "Phone" at bounding box center [409, 249] width 348 height 21
paste input "(810) 874-0326"
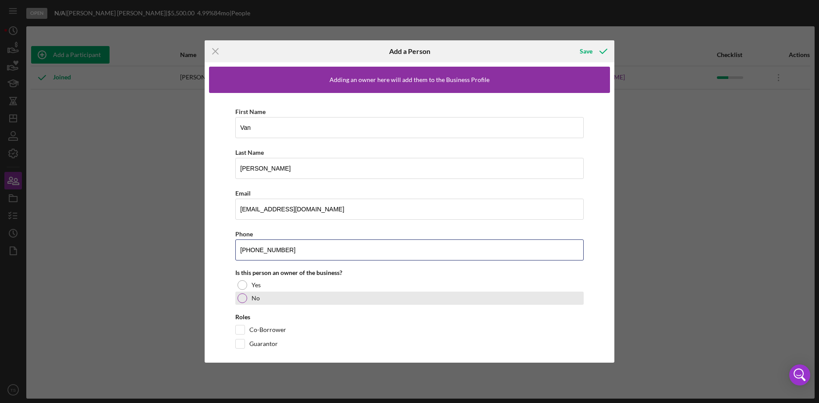
type input "(810) 874-0326"
click at [244, 300] on div at bounding box center [243, 298] width 10 height 10
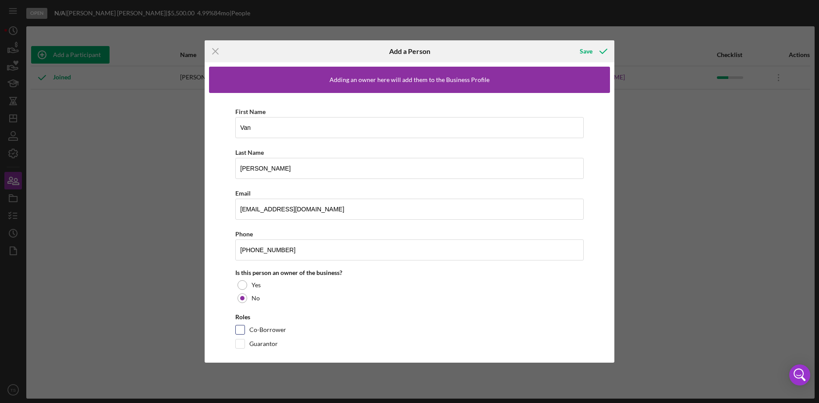
click at [239, 329] on input "Co-Borrower" at bounding box center [240, 329] width 9 height 9
checkbox input "true"
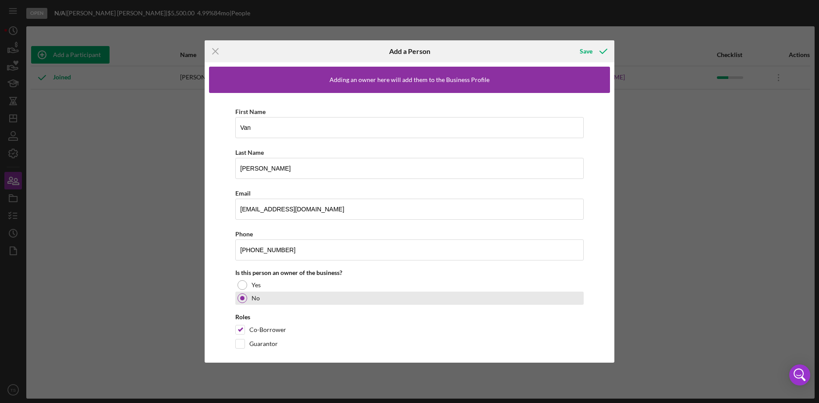
scroll to position [10, 0]
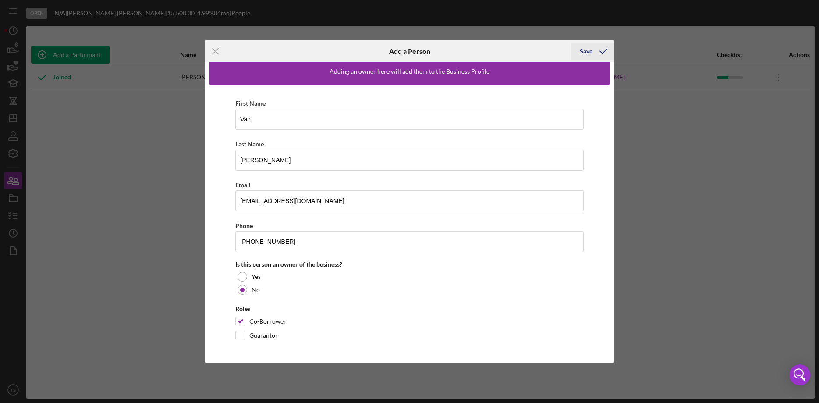
click at [583, 51] on div "Save" at bounding box center [586, 52] width 13 height 18
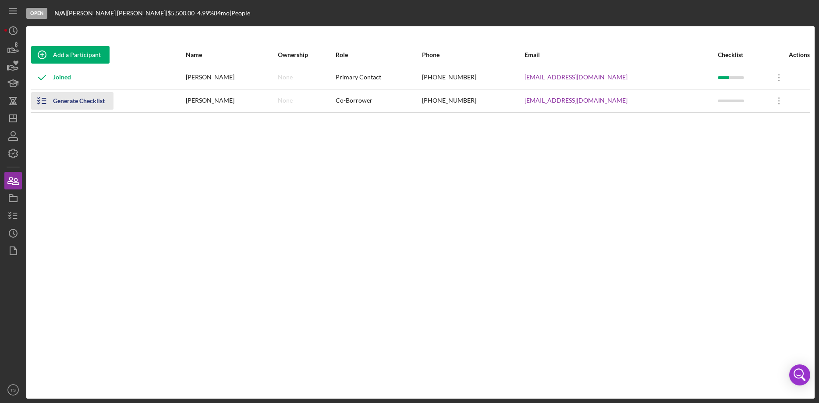
click at [58, 102] on div "Generate Checklist" at bounding box center [79, 101] width 52 height 18
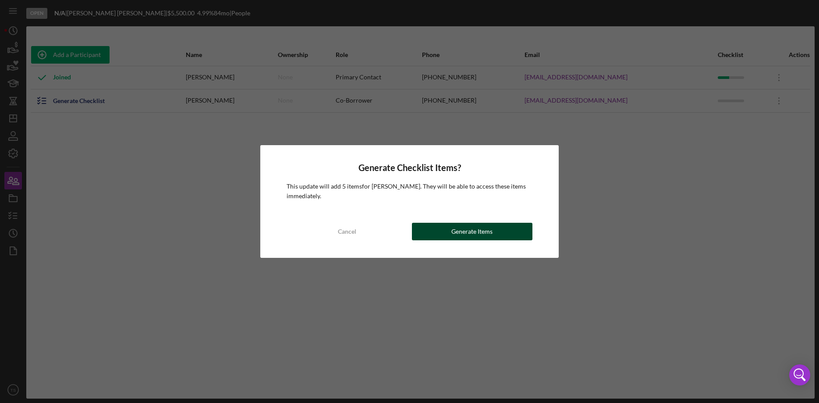
click at [473, 233] on div "Generate Items" at bounding box center [471, 232] width 41 height 18
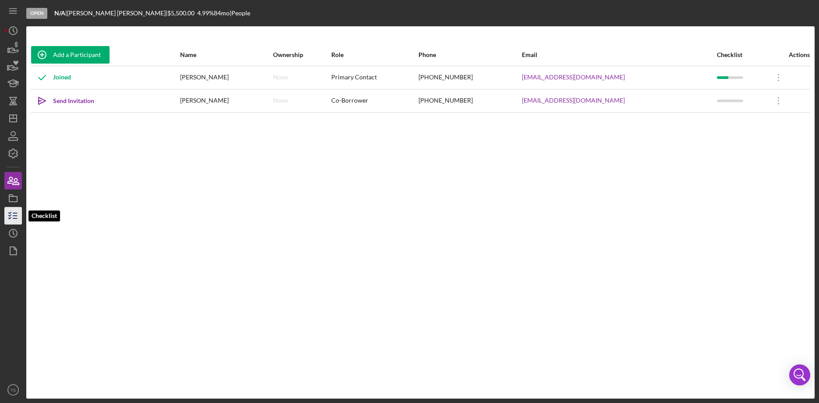
click at [15, 215] on icon "button" at bounding box center [13, 216] width 22 height 22
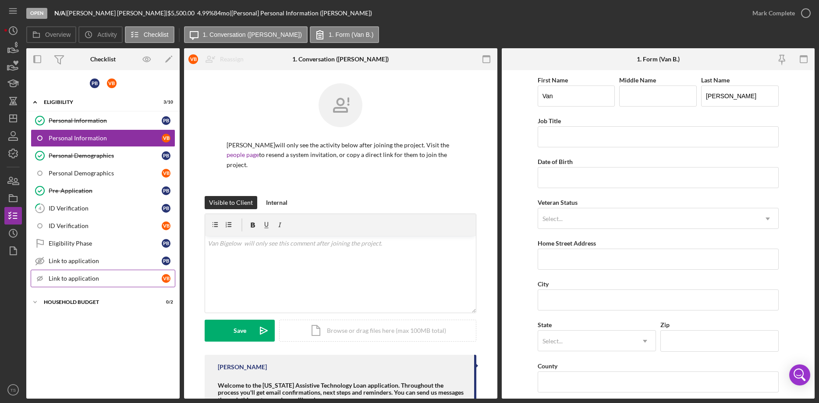
click at [124, 281] on div "Link to application" at bounding box center [105, 278] width 113 height 7
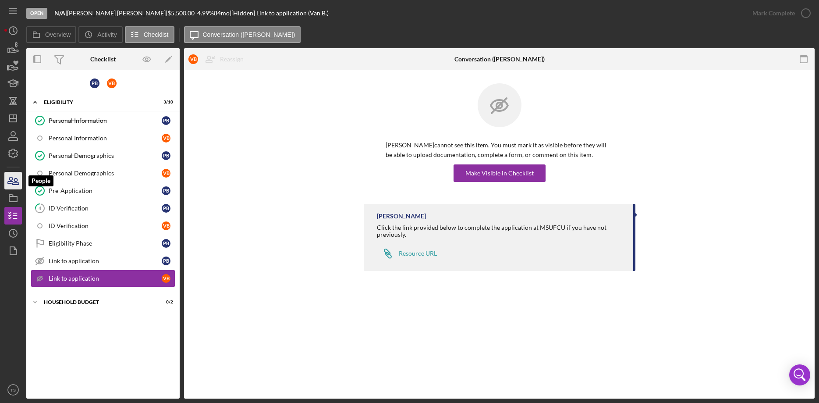
click at [15, 182] on icon "button" at bounding box center [13, 181] width 22 height 22
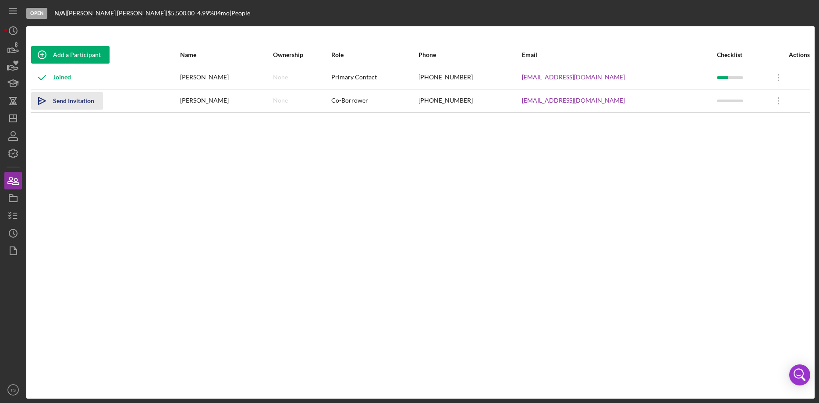
click at [59, 104] on div "Send Invitation" at bounding box center [73, 101] width 41 height 18
click at [14, 213] on line "button" at bounding box center [15, 213] width 4 height 0
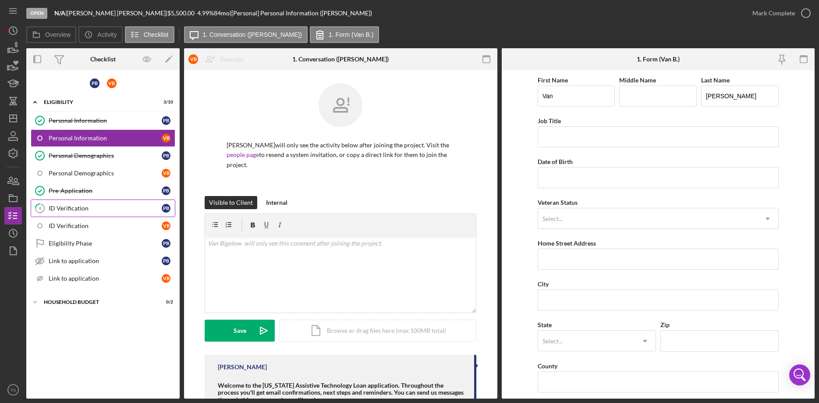
click at [72, 210] on div "ID Verification" at bounding box center [105, 208] width 113 height 7
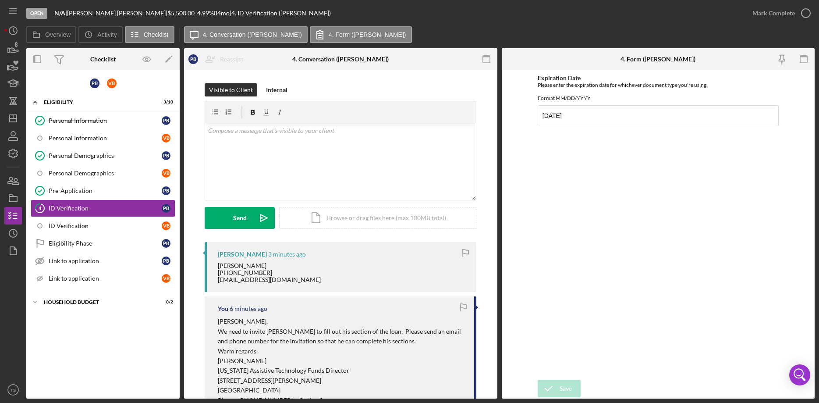
scroll to position [268, 0]
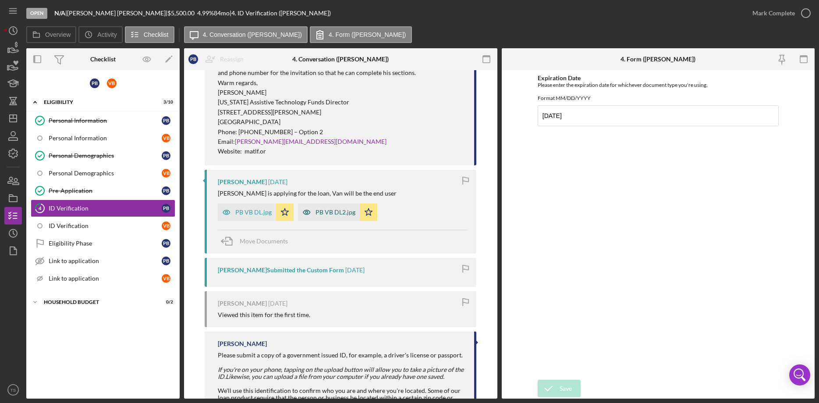
click at [323, 213] on div "PB VB DL2.jpg" at bounding box center [336, 212] width 40 height 7
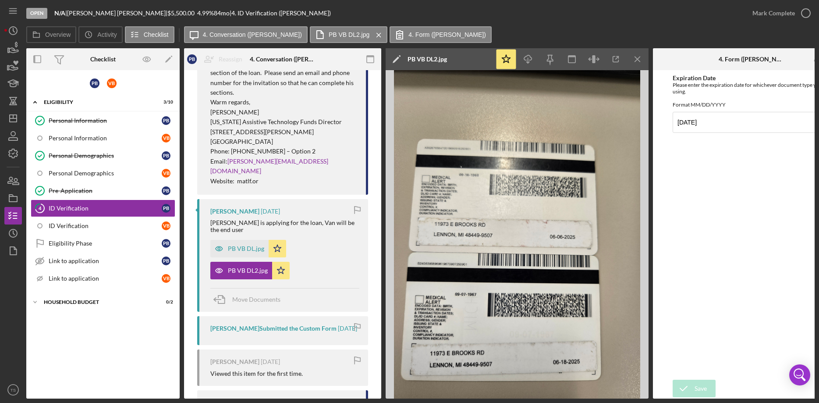
drag, startPoint x: 636, startPoint y: 56, endPoint x: 625, endPoint y: 59, distance: 12.3
click at [636, 56] on icon "Icon/Menu Close" at bounding box center [638, 60] width 20 height 20
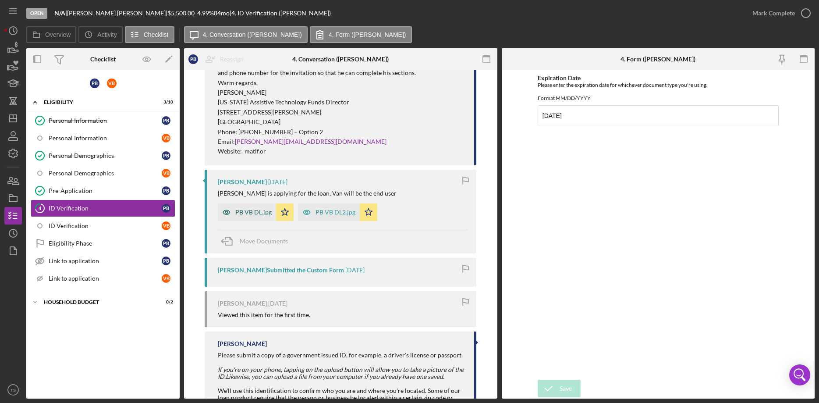
click at [256, 210] on div "PB VB DL.jpg" at bounding box center [253, 212] width 36 height 7
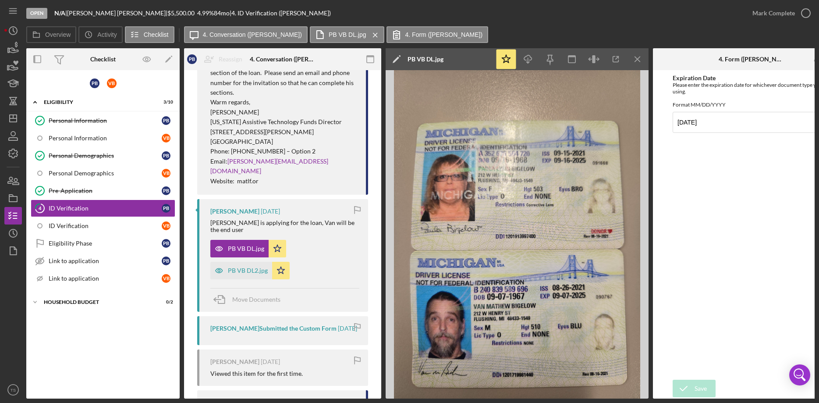
click at [340, 235] on div "PB VB DL.jpg Icon/Star PB VB DL2.jpg Icon/Star" at bounding box center [284, 257] width 149 height 44
click at [64, 229] on div "ID Verification" at bounding box center [105, 225] width 113 height 7
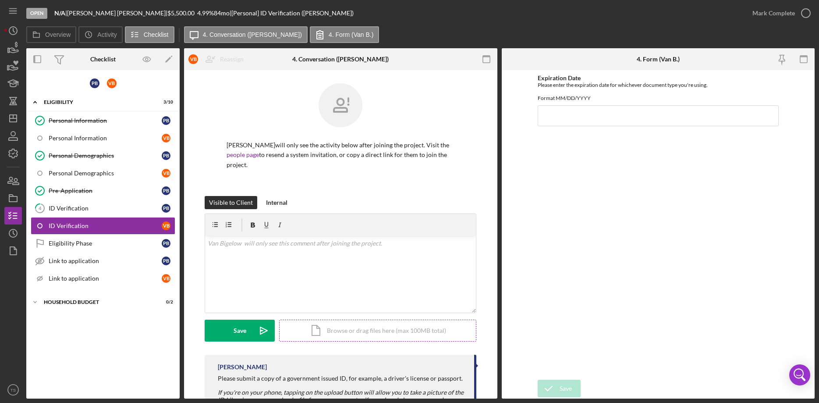
click at [341, 325] on div "Icon/Document Browse or drag files here (max 100MB total) Tap to choose files o…" at bounding box center [377, 331] width 197 height 22
click at [242, 323] on div "Upload" at bounding box center [240, 331] width 20 height 22
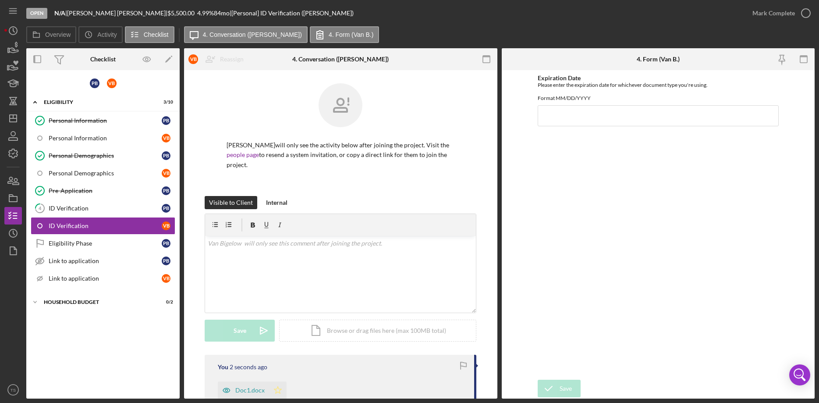
click at [278, 382] on icon "Icon/Star" at bounding box center [278, 390] width 18 height 18
click at [239, 387] on div "Doc1.docx" at bounding box center [249, 390] width 29 height 7
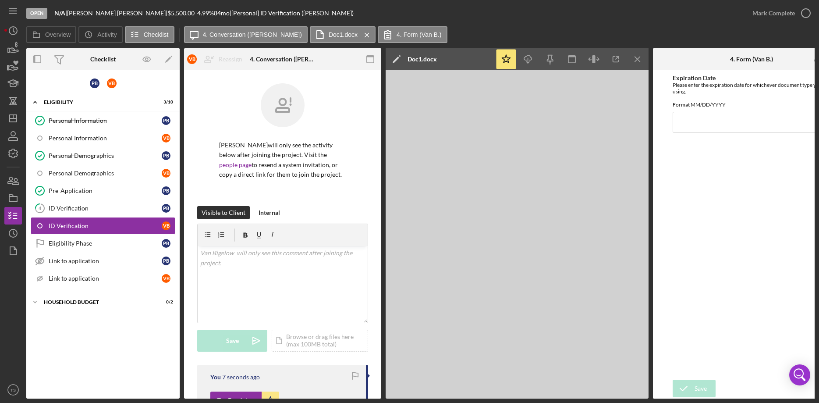
click at [699, 145] on div "Expiration Date Please enter the expiration date for whichever document type yo…" at bounding box center [752, 225] width 158 height 301
click at [689, 131] on input "Expiration Date" at bounding box center [752, 122] width 158 height 21
type input "09/07/2025"
click at [691, 385] on icon "submit" at bounding box center [684, 388] width 22 height 22
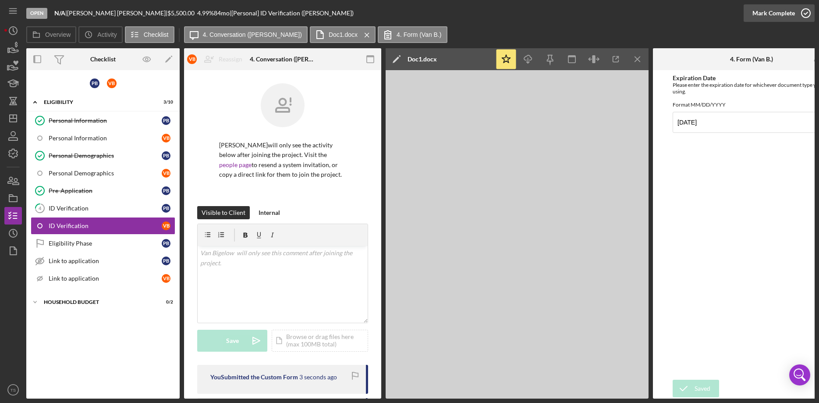
click at [766, 13] on div "Mark Complete" at bounding box center [774, 13] width 43 height 18
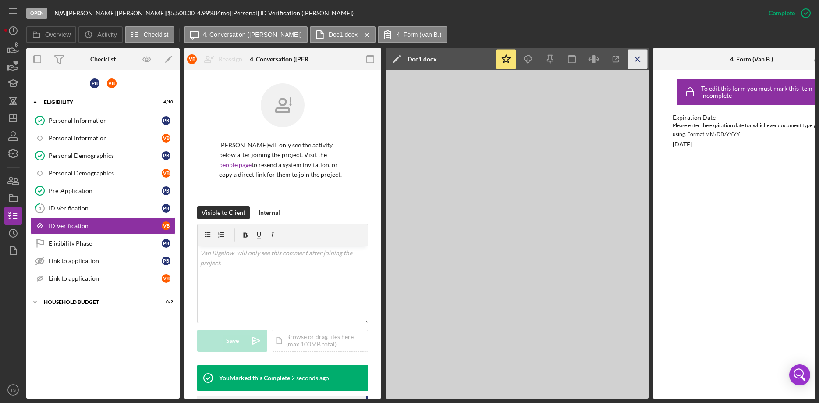
click at [639, 58] on icon "Icon/Menu Close" at bounding box center [638, 60] width 20 height 20
